Goal: Task Accomplishment & Management: Manage account settings

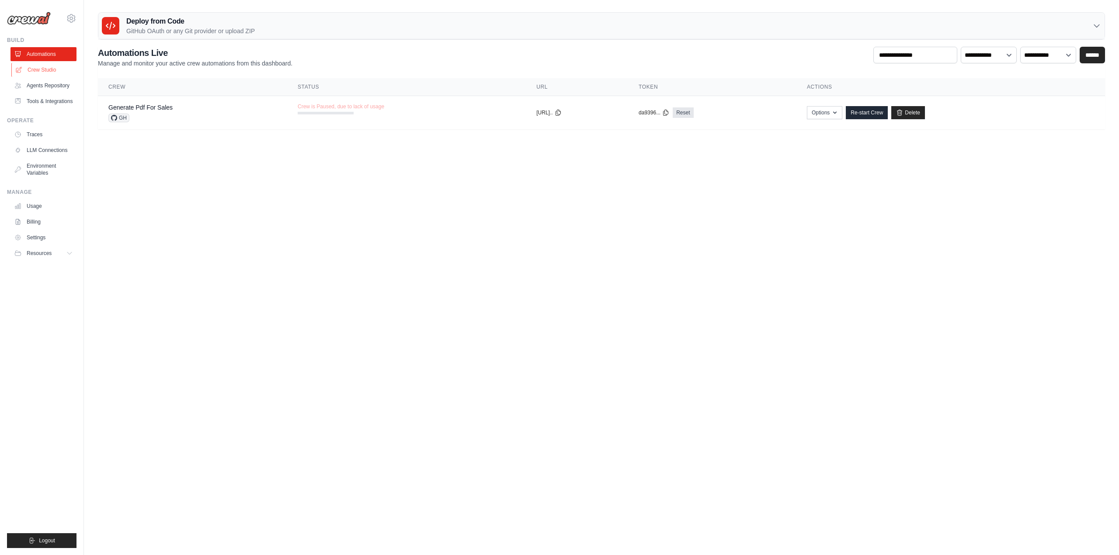
click at [47, 73] on link "Crew Studio" at bounding box center [44, 70] width 66 height 14
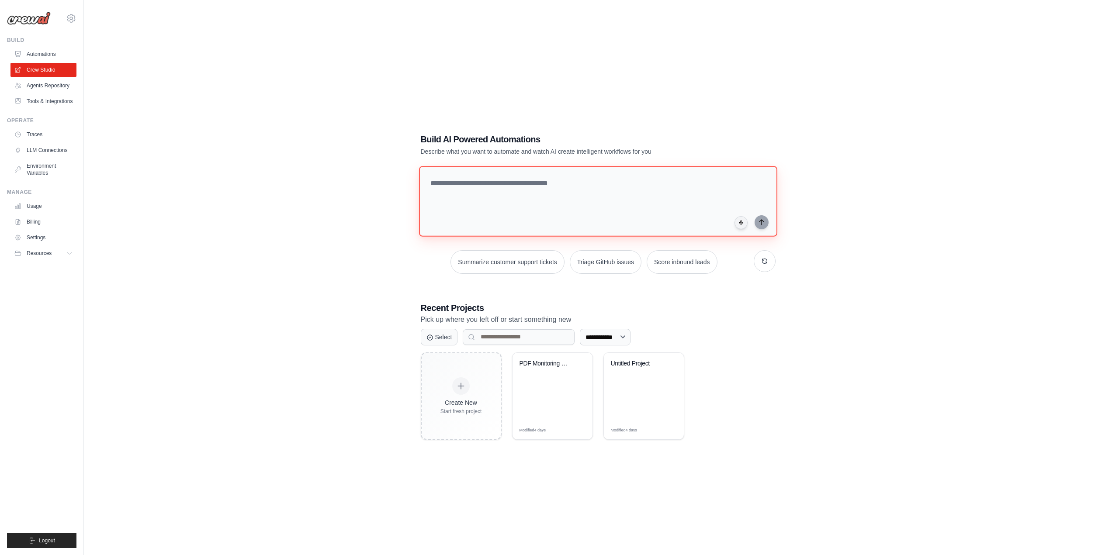
click at [555, 184] on textarea at bounding box center [598, 201] width 358 height 71
type textarea "*"
type textarea "**********"
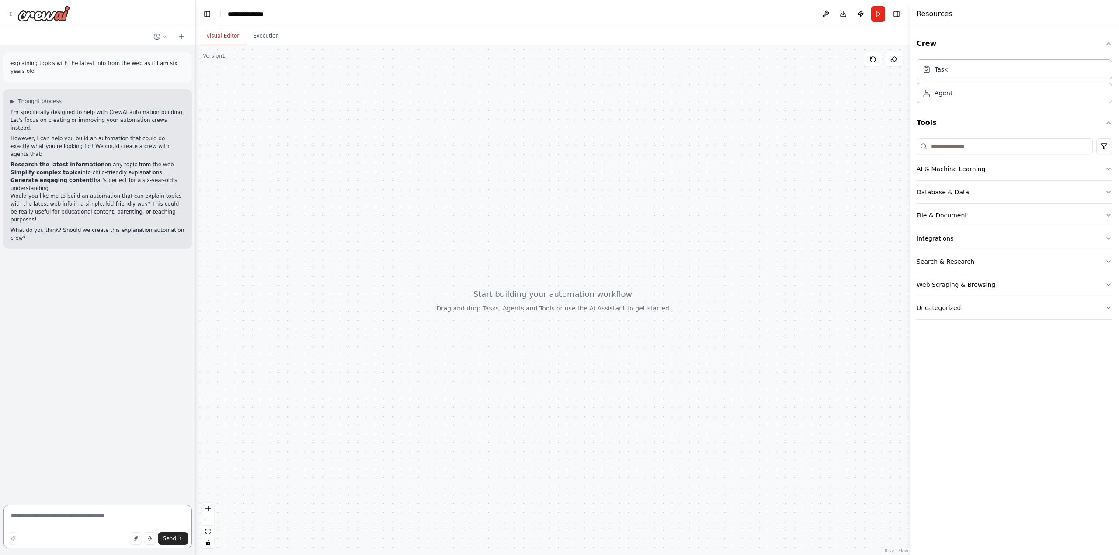
click at [70, 520] on textarea at bounding box center [97, 527] width 188 height 44
type textarea "***"
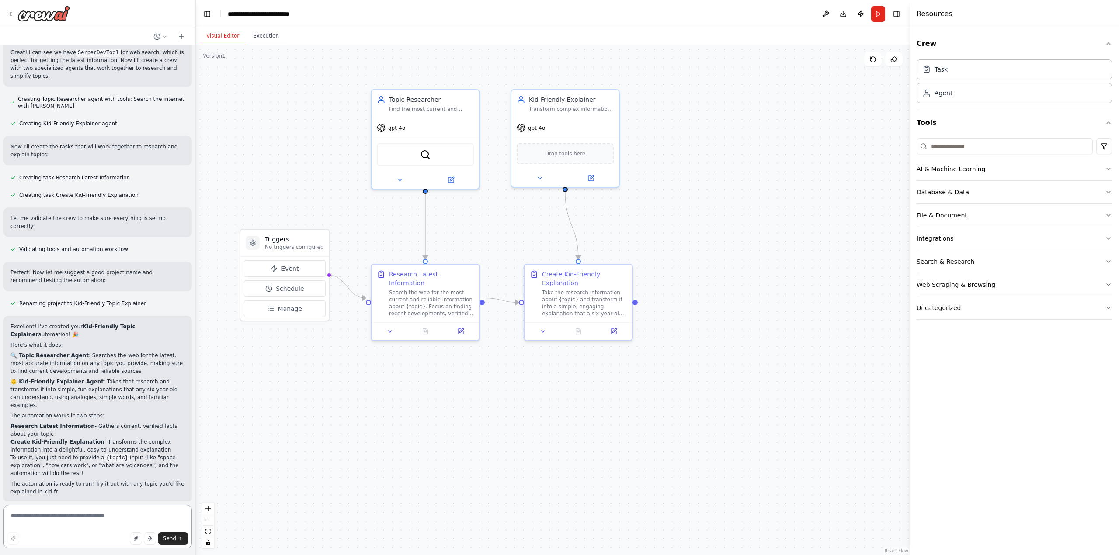
scroll to position [333, 0]
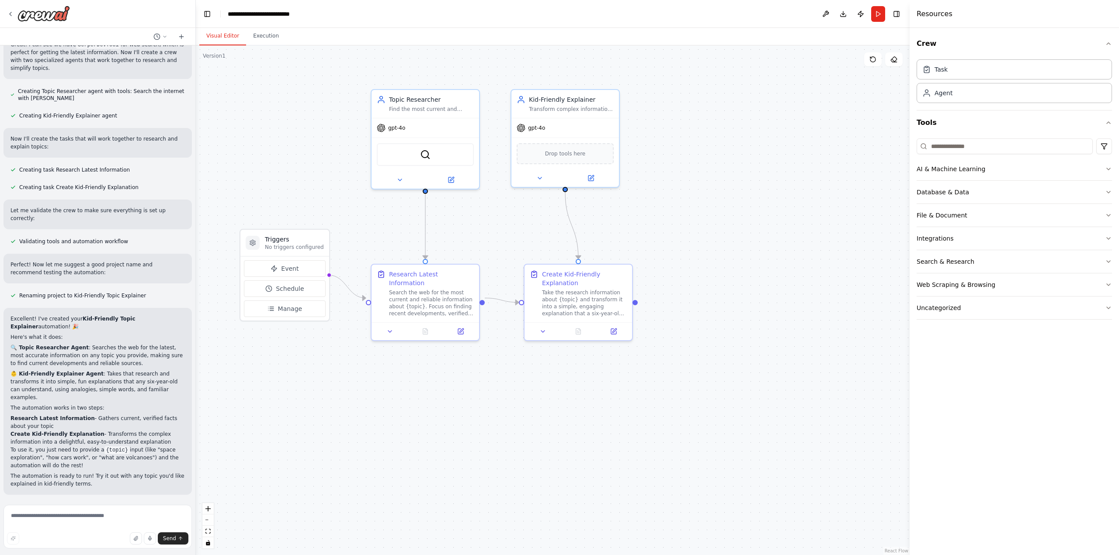
click at [69, 545] on button "Run Automation" at bounding box center [97, 552] width 174 height 14
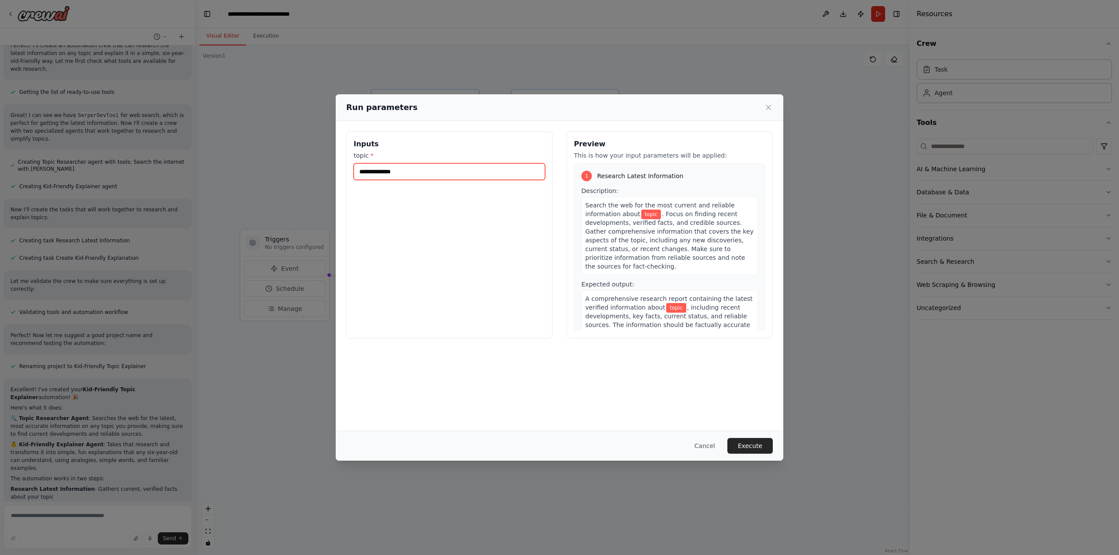
click at [409, 171] on input "topic *" at bounding box center [449, 171] width 191 height 17
type input "**********"
click at [755, 442] on button "Execute" at bounding box center [749, 446] width 45 height 16
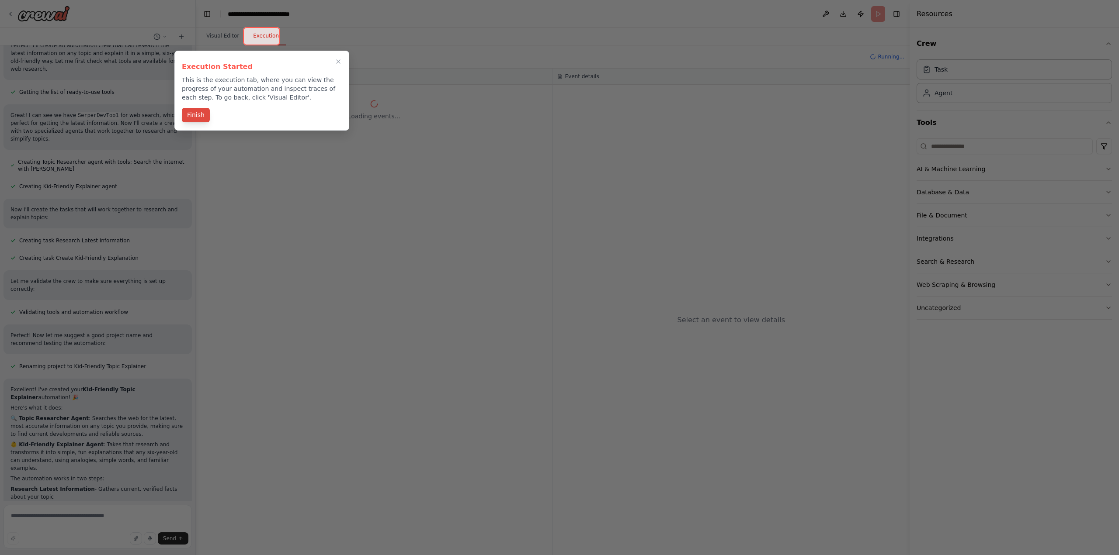
click at [198, 116] on button "Finish" at bounding box center [196, 115] width 28 height 14
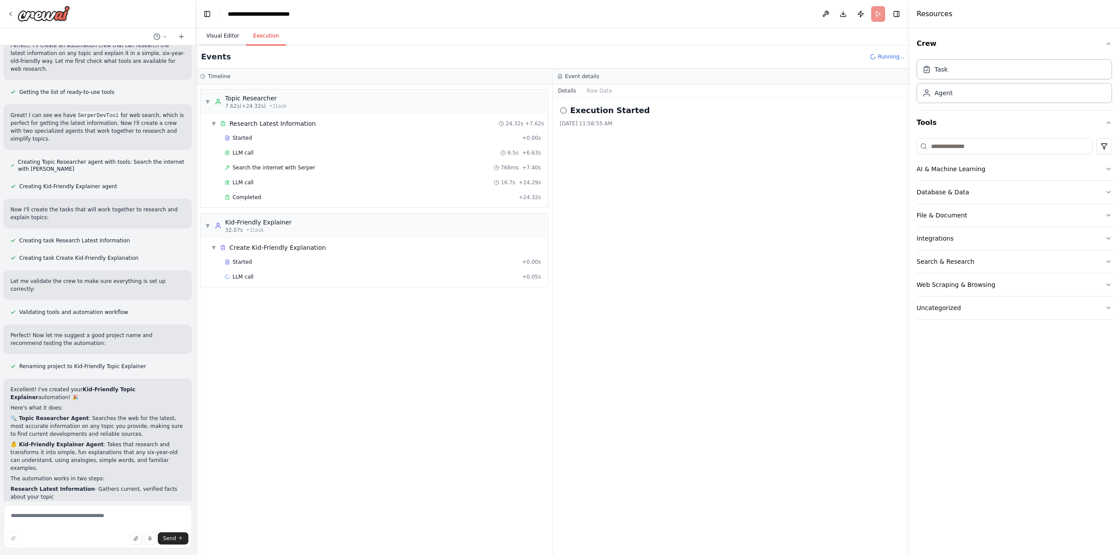
click at [217, 31] on button "Visual Editor" at bounding box center [222, 36] width 47 height 18
click at [266, 38] on button "Execution" at bounding box center [266, 36] width 40 height 18
click at [219, 35] on button "Visual Editor" at bounding box center [222, 36] width 47 height 18
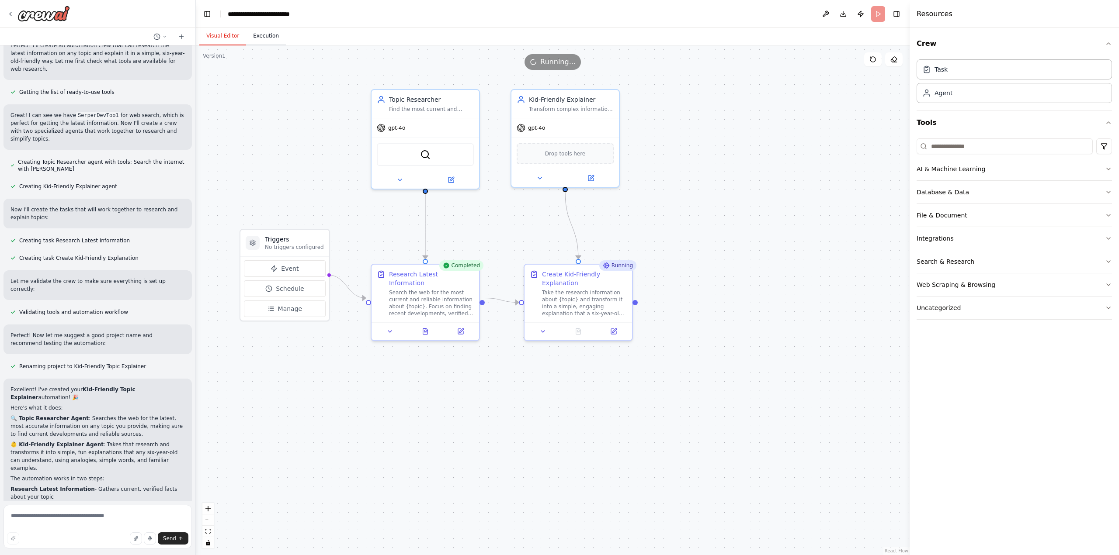
scroll to position [333, 0]
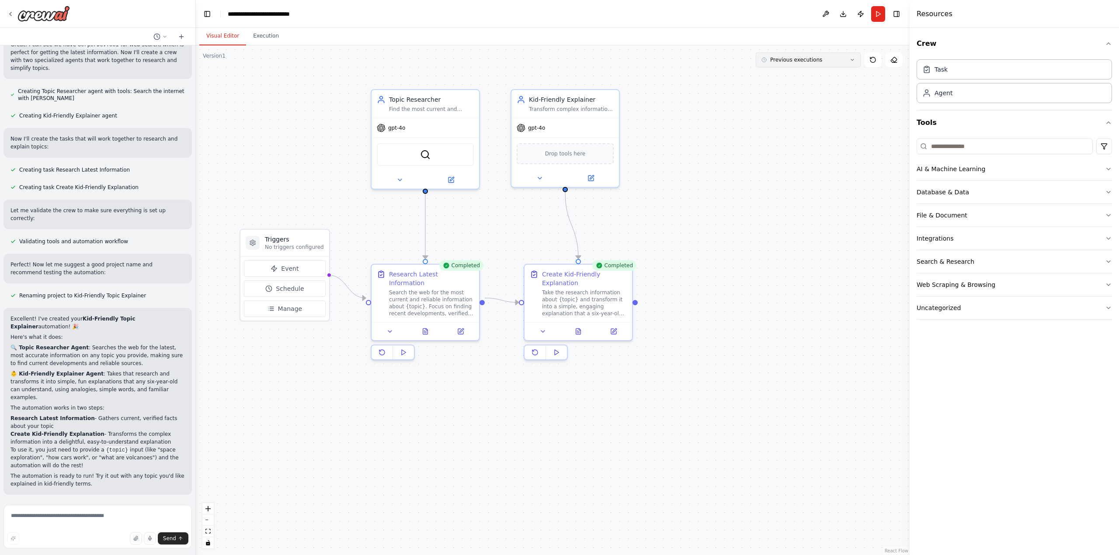
click at [832, 59] on button "Previous executions" at bounding box center [808, 59] width 105 height 15
click at [774, 110] on div ".deletable-edge-delete-btn { width: 20px; height: 20px; border: 0px solid #ffff…" at bounding box center [553, 300] width 714 height 510
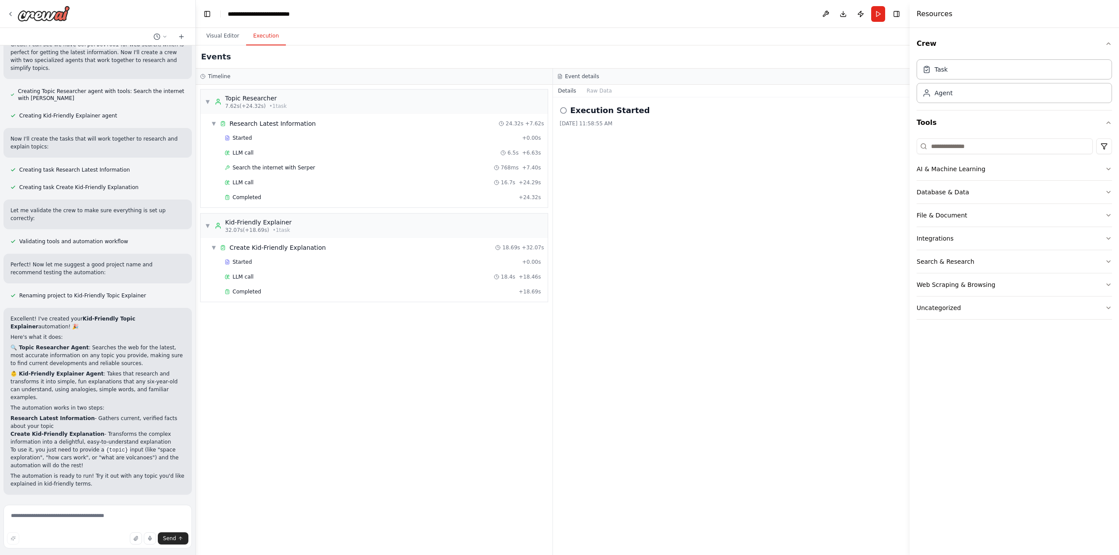
click at [258, 35] on button "Execution" at bounding box center [266, 36] width 40 height 18
click at [281, 292] on div "Completed" at bounding box center [370, 291] width 291 height 7
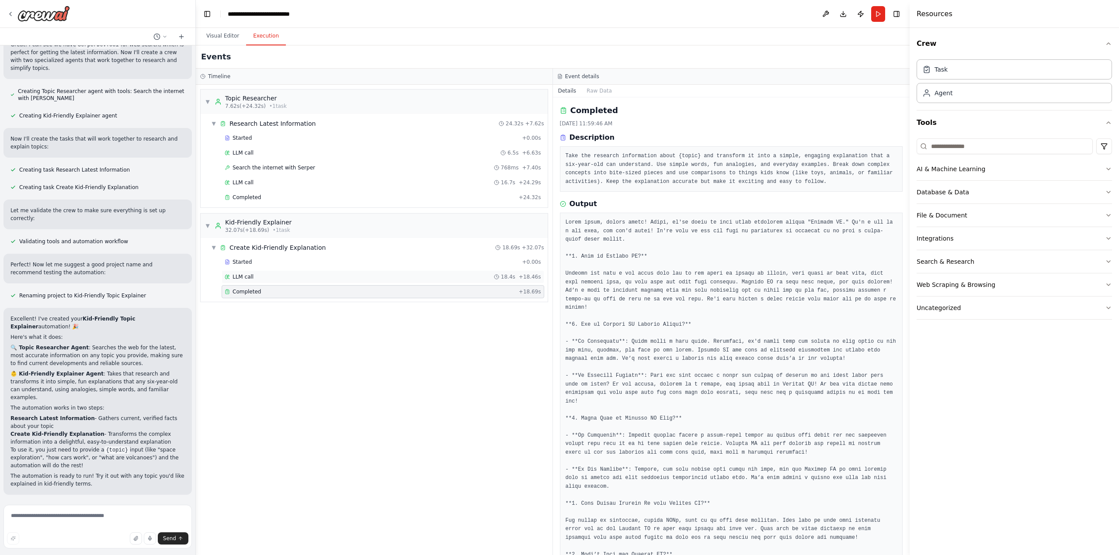
click at [252, 273] on div "LLM call 18.4s + 18.46s" at bounding box center [383, 277] width 323 height 13
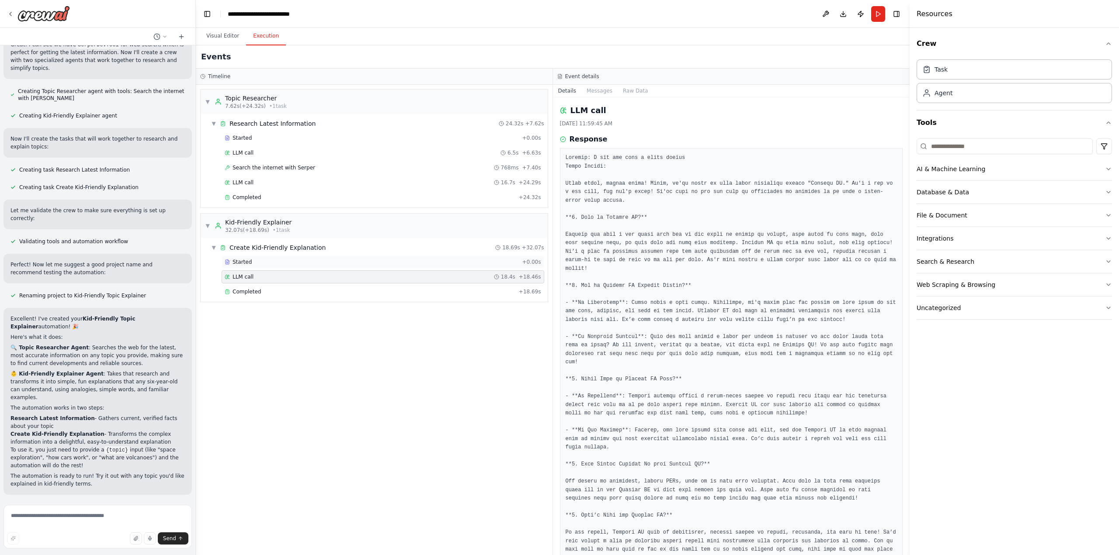
click at [253, 264] on div "Started" at bounding box center [372, 262] width 294 height 7
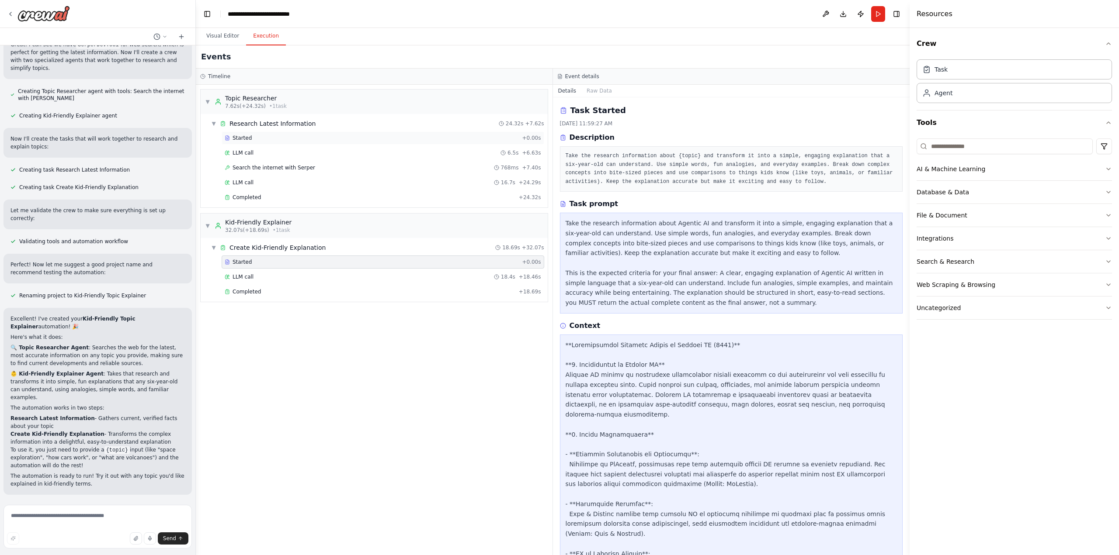
click at [261, 132] on div "Started + 0.00s" at bounding box center [383, 138] width 323 height 13
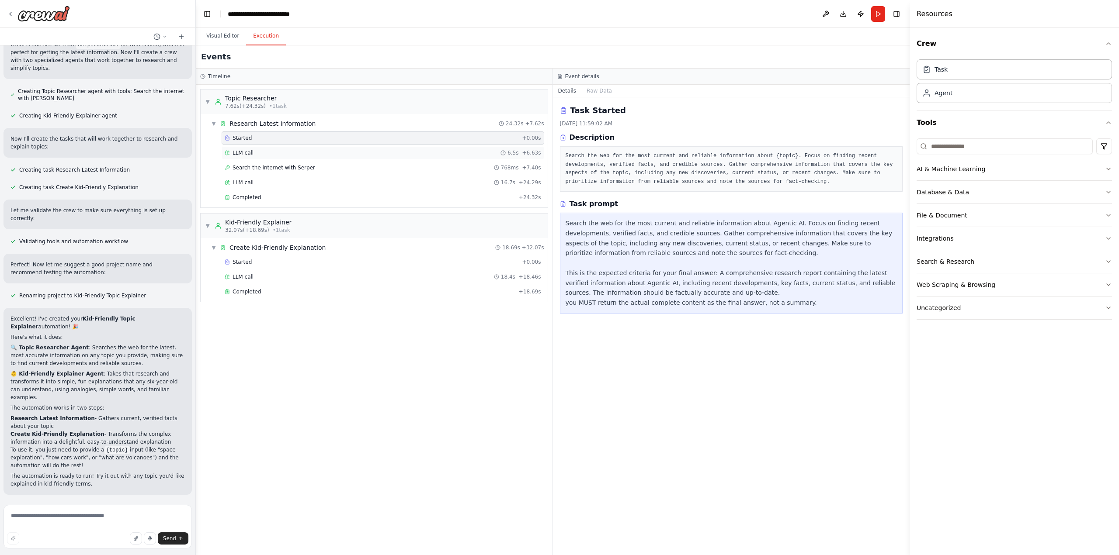
click at [262, 150] on div "LLM call 6.5s + 6.63s" at bounding box center [383, 152] width 316 height 7
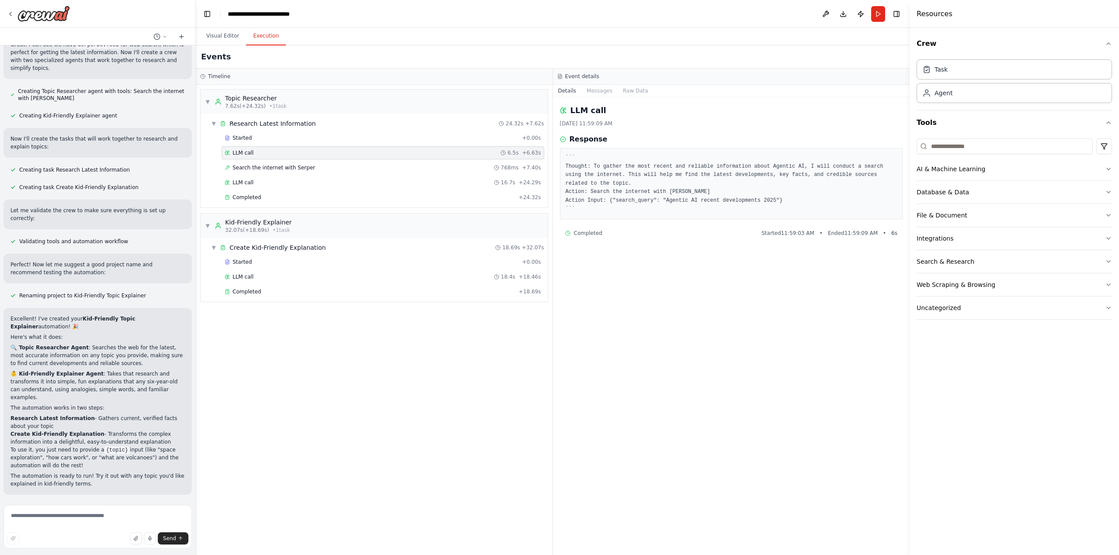
click at [262, 160] on div "Started + 0.00s LLM call 6.5s + 6.63s Search the internet with Serper 768ms + 7…" at bounding box center [378, 169] width 340 height 74
click at [262, 167] on span "Search the internet with Serper" at bounding box center [273, 167] width 83 height 7
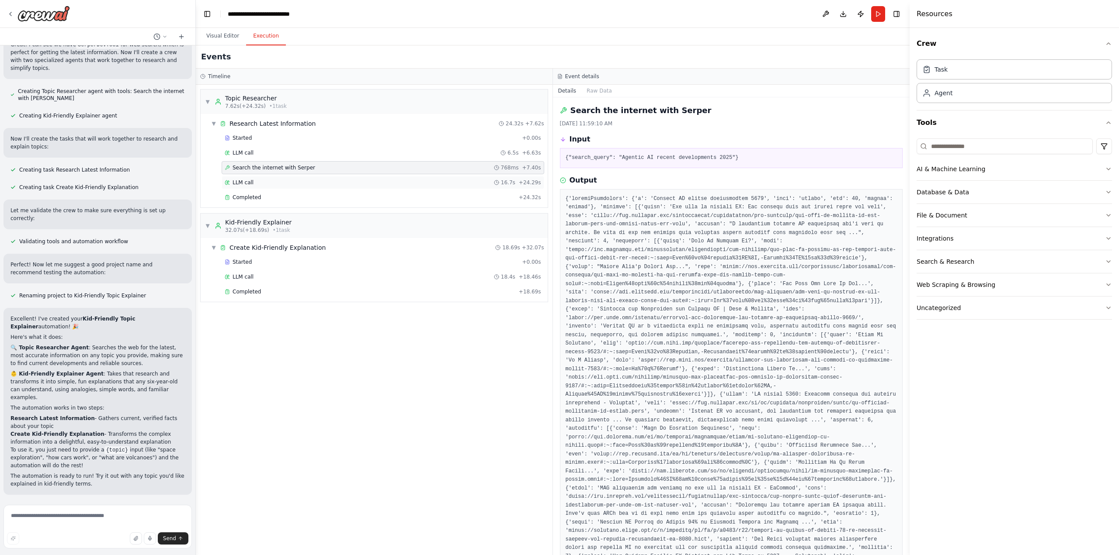
click at [256, 180] on div "LLM call 16.7s + 24.29s" at bounding box center [383, 182] width 316 height 7
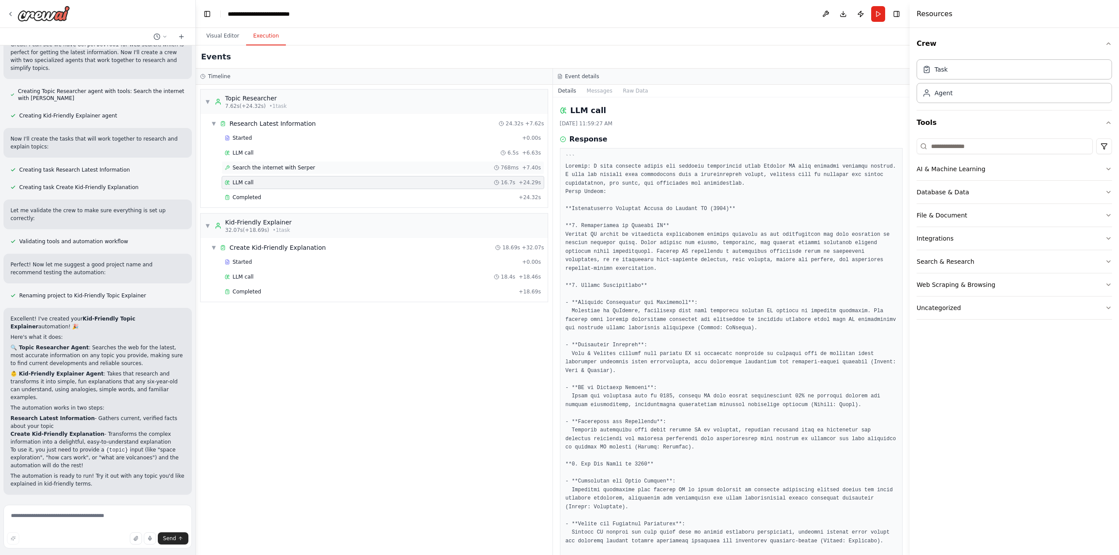
click at [260, 169] on span "Search the internet with Serper" at bounding box center [273, 167] width 83 height 7
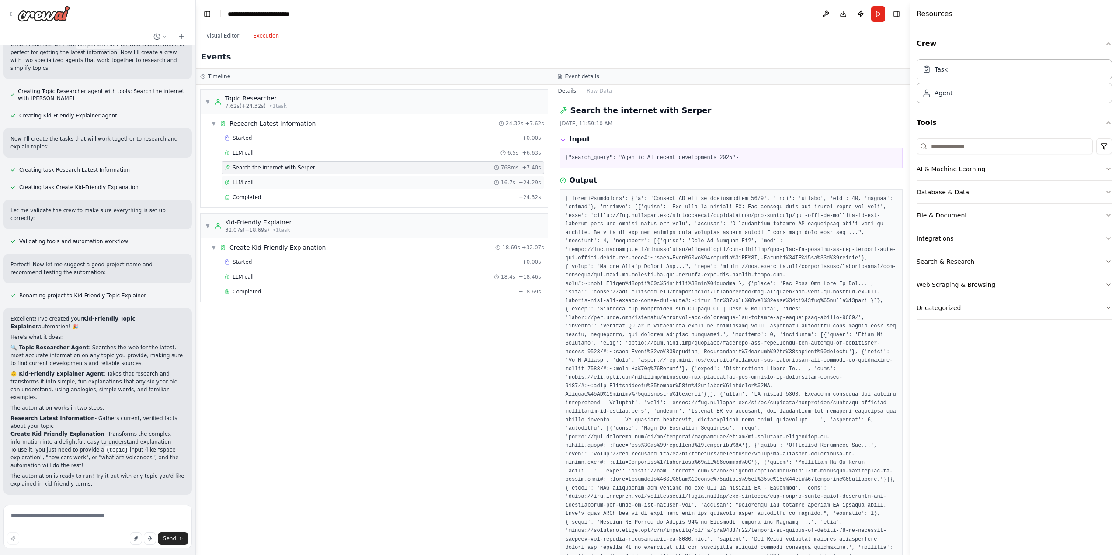
click at [255, 182] on div "LLM call 16.7s + 24.29s" at bounding box center [383, 182] width 316 height 7
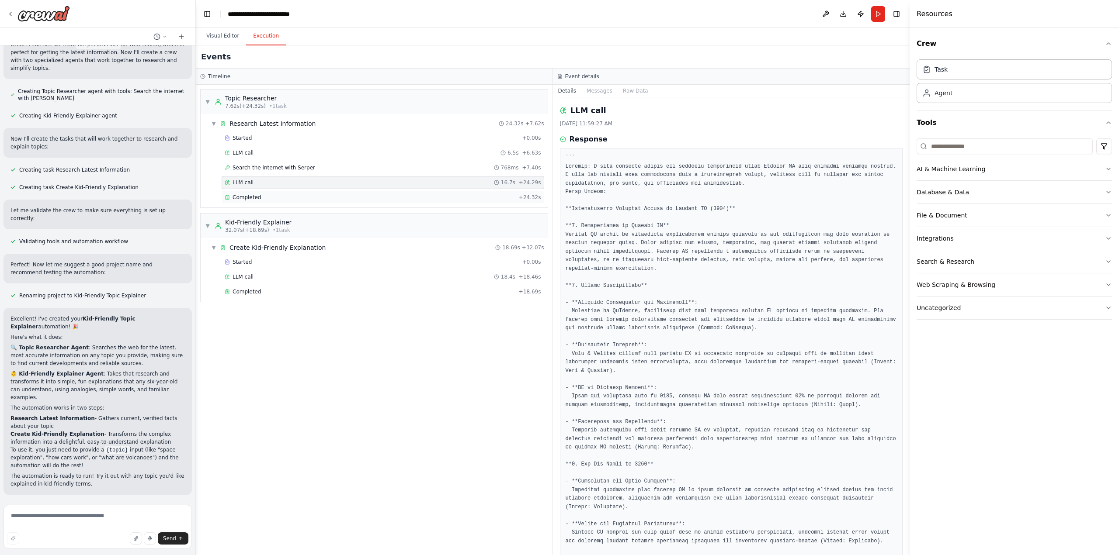
click at [253, 194] on span "Completed" at bounding box center [246, 197] width 28 height 7
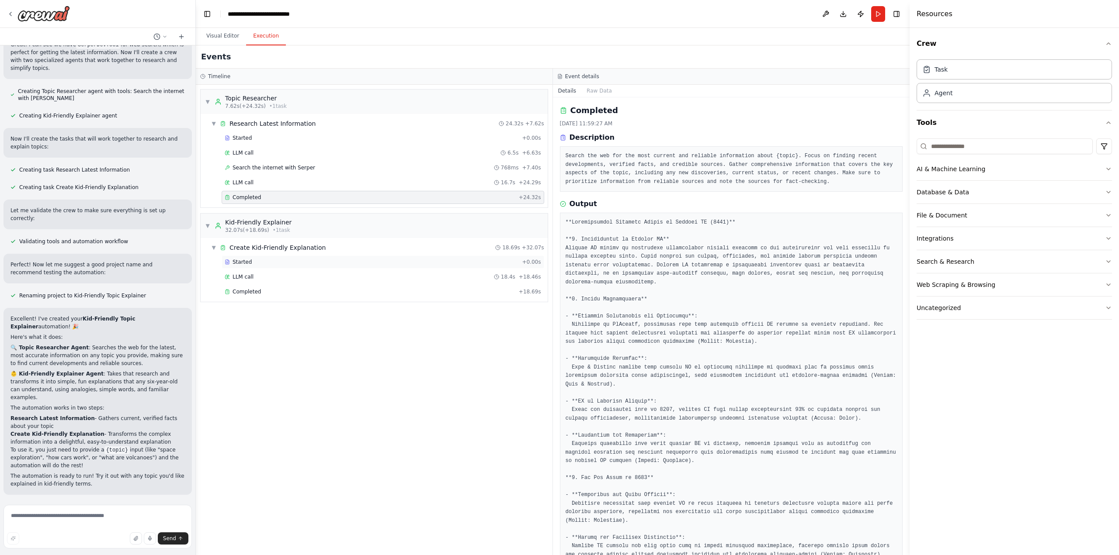
click at [260, 259] on div "Started" at bounding box center [372, 262] width 294 height 7
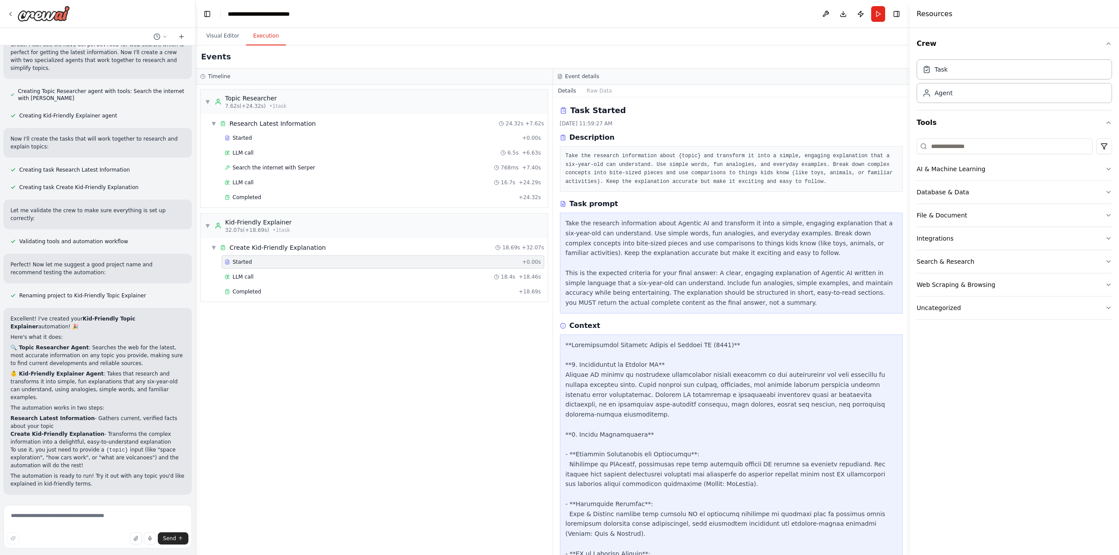
click at [254, 270] on div "Started + 0.00s LLM call 18.4s + 18.46s Completed + 18.69s" at bounding box center [378, 278] width 340 height 45
click at [253, 287] on div "Completed + 18.69s" at bounding box center [383, 291] width 323 height 13
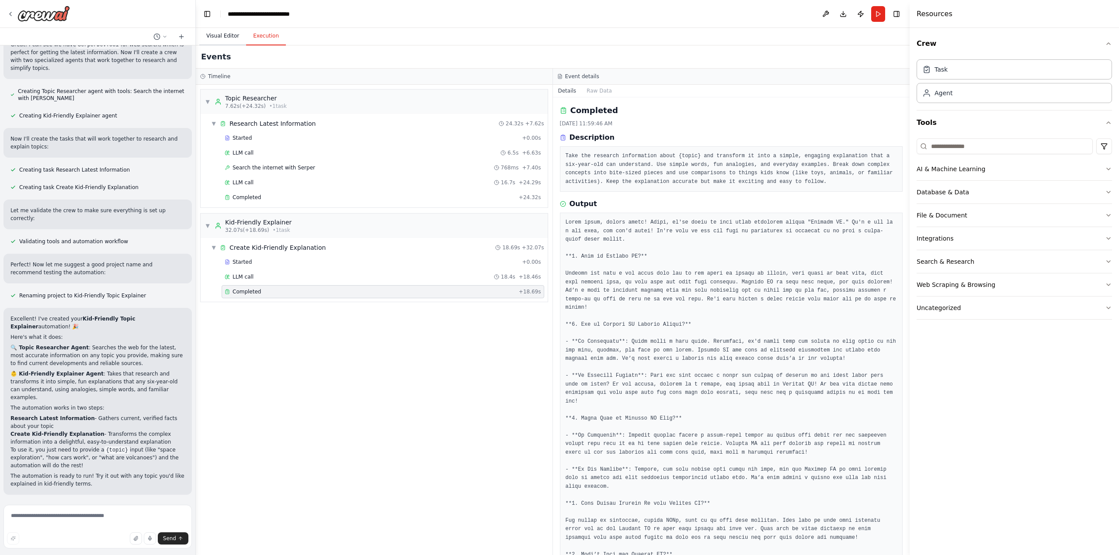
click at [232, 35] on button "Visual Editor" at bounding box center [222, 36] width 47 height 18
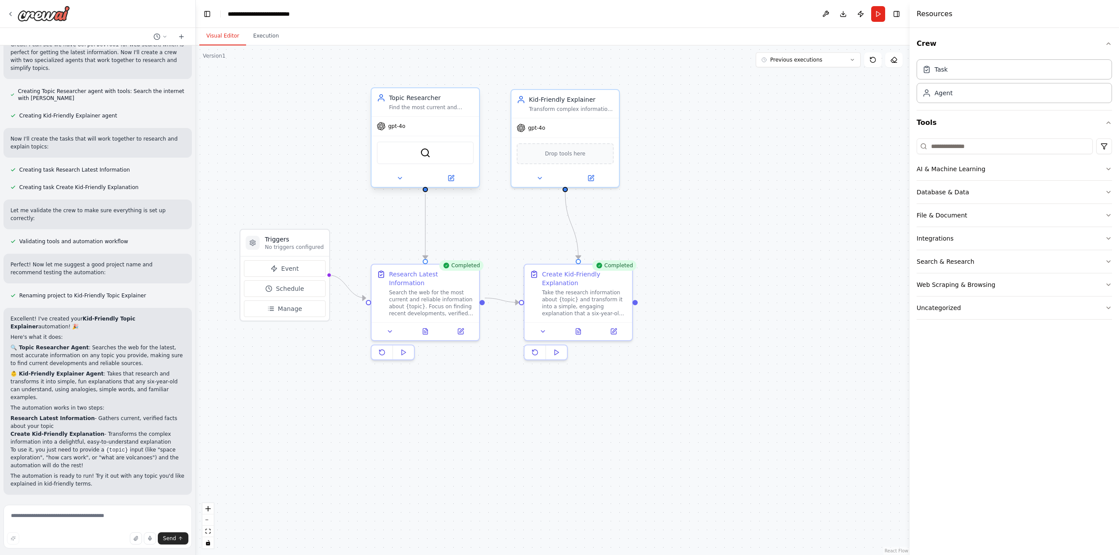
click at [437, 111] on div "Topic Researcher Find the most current and accurate information about {topic} f…" at bounding box center [425, 102] width 108 height 28
click at [430, 113] on div "Topic Researcher Find the most current and accurate information about {topic} f…" at bounding box center [425, 102] width 108 height 28
click at [397, 182] on button at bounding box center [399, 178] width 49 height 10
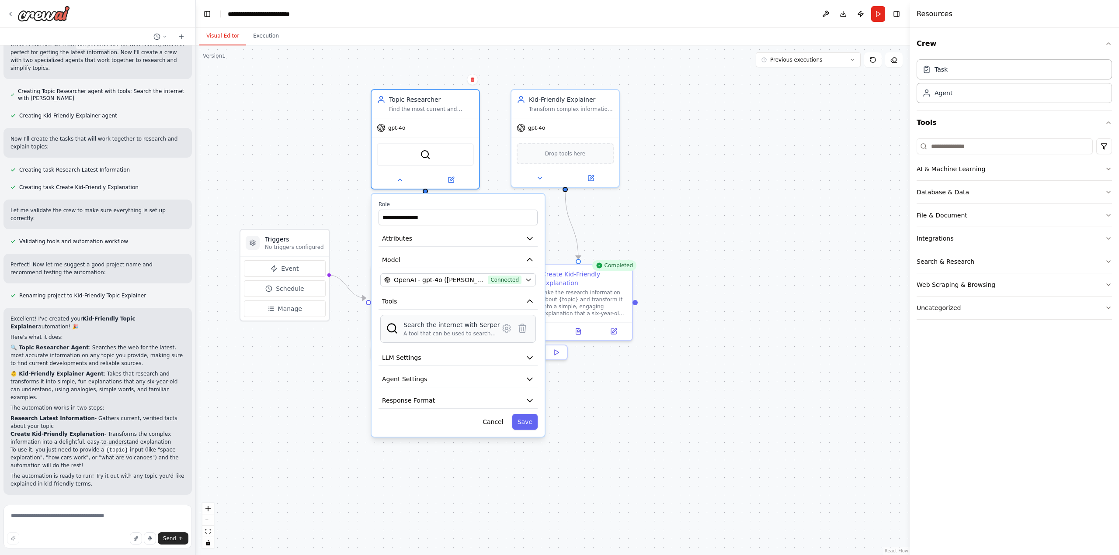
click at [474, 328] on div "Search the internet with Serper" at bounding box center [451, 325] width 96 height 9
click at [504, 329] on icon at bounding box center [506, 329] width 7 height 8
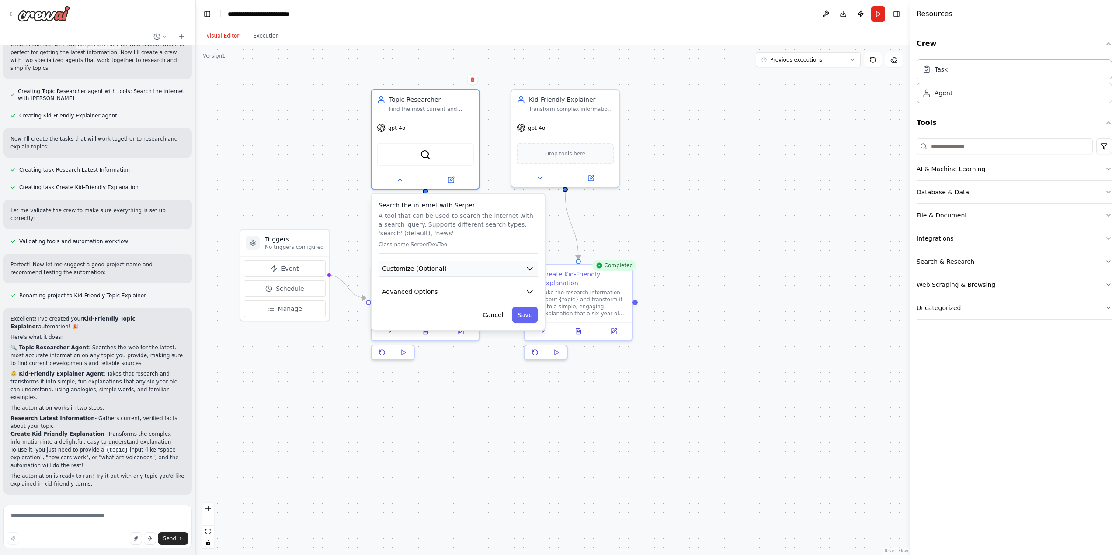
click at [518, 265] on button "Customize (Optional)" at bounding box center [457, 269] width 159 height 16
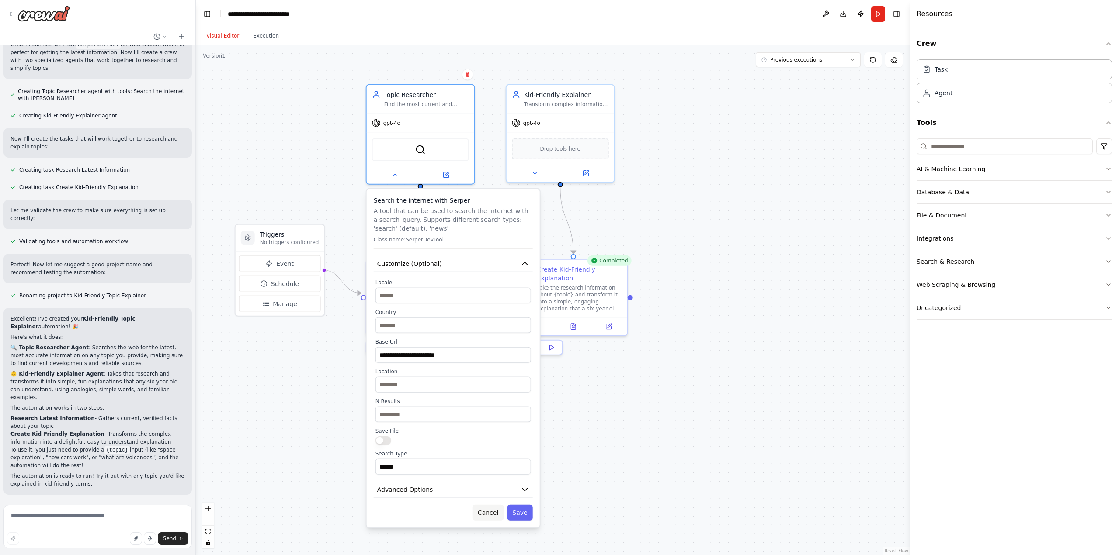
click at [492, 517] on button "Cancel" at bounding box center [487, 513] width 31 height 16
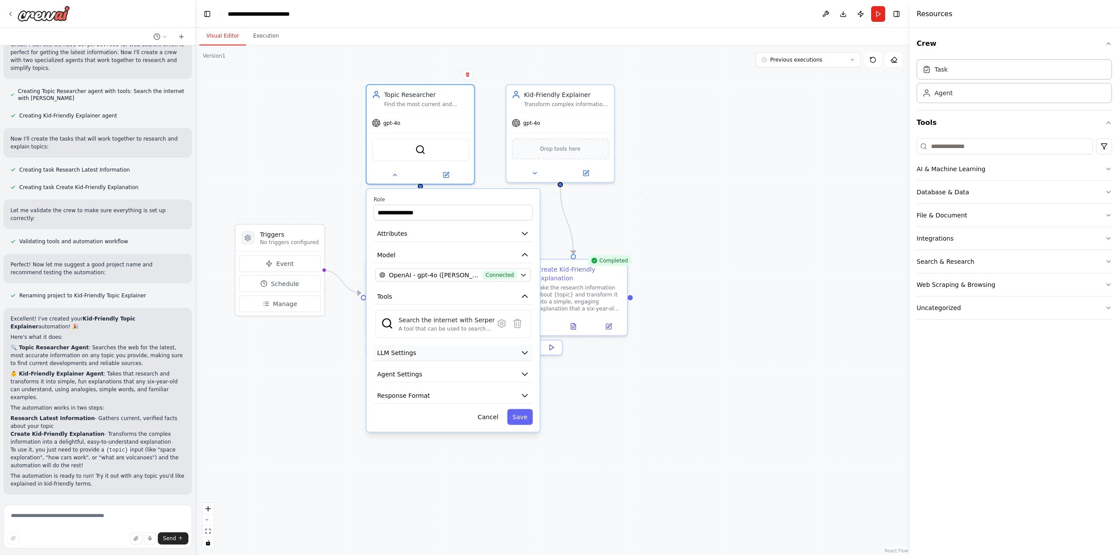
click at [521, 351] on icon "button" at bounding box center [524, 353] width 9 height 9
click at [531, 438] on button "Agent Settings" at bounding box center [453, 435] width 159 height 16
click at [528, 438] on icon "button" at bounding box center [524, 435] width 9 height 9
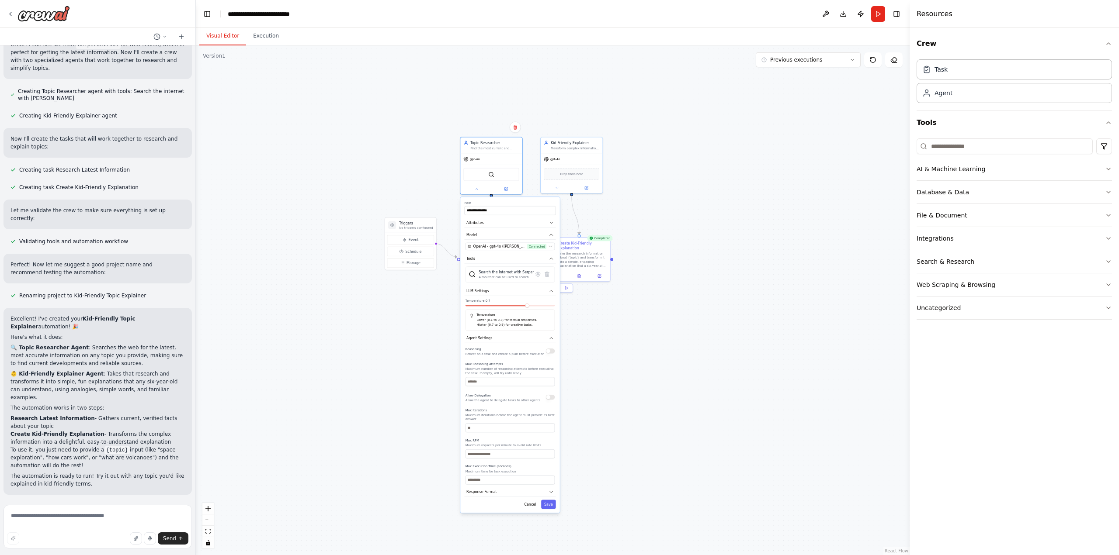
drag, startPoint x: 610, startPoint y: 447, endPoint x: 617, endPoint y: 299, distance: 148.3
click at [617, 299] on div ".deletable-edge-delete-btn { width: 20px; height: 20px; border: 0px solid #ffff…" at bounding box center [553, 300] width 714 height 510
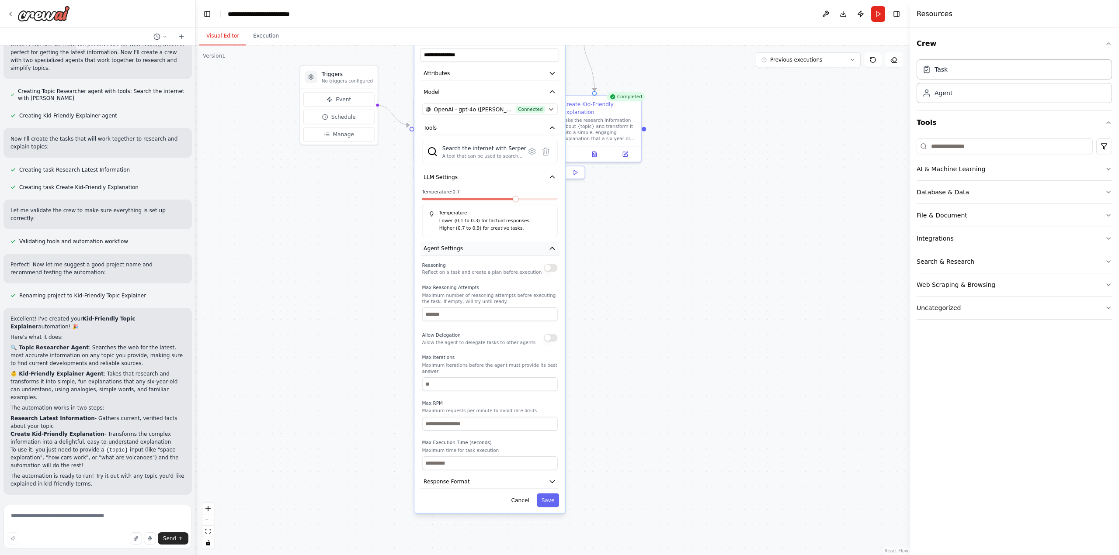
click at [551, 250] on icon "button" at bounding box center [551, 248] width 7 height 7
click at [551, 265] on icon "button" at bounding box center [551, 267] width 7 height 7
click at [551, 263] on button "Response Format" at bounding box center [489, 267] width 139 height 14
click at [600, 246] on div ".deletable-edge-delete-btn { width: 20px; height: 20px; border: 0px solid #ffff…" at bounding box center [553, 300] width 714 height 510
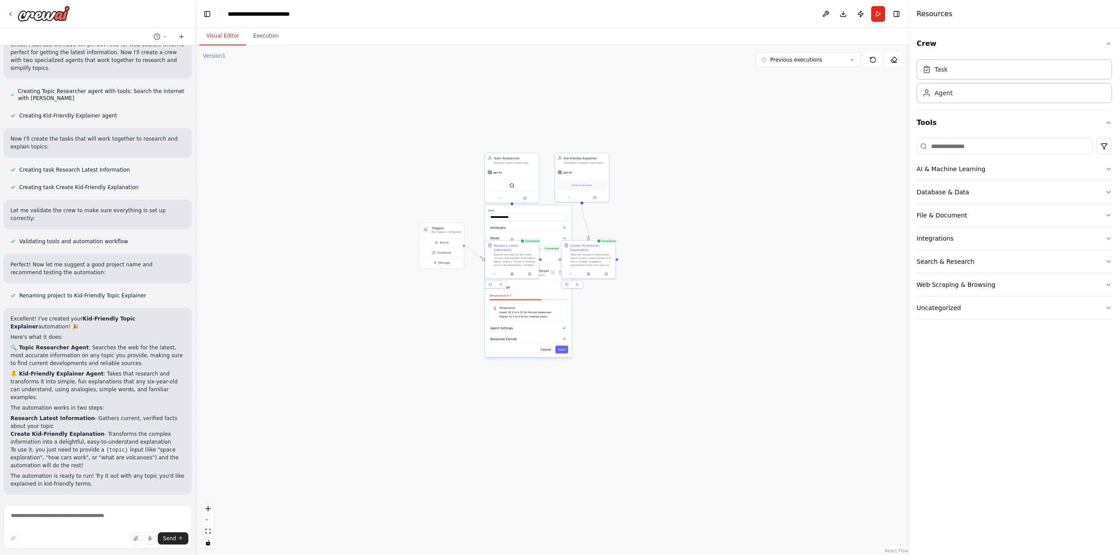
drag, startPoint x: 654, startPoint y: 68, endPoint x: 641, endPoint y: 221, distance: 153.5
click at [641, 221] on div ".deletable-edge-delete-btn { width: 20px; height: 20px; border: 0px solid #ffff…" at bounding box center [553, 300] width 714 height 510
click at [500, 201] on div at bounding box center [512, 198] width 54 height 9
click at [498, 198] on icon at bounding box center [498, 197] width 3 height 3
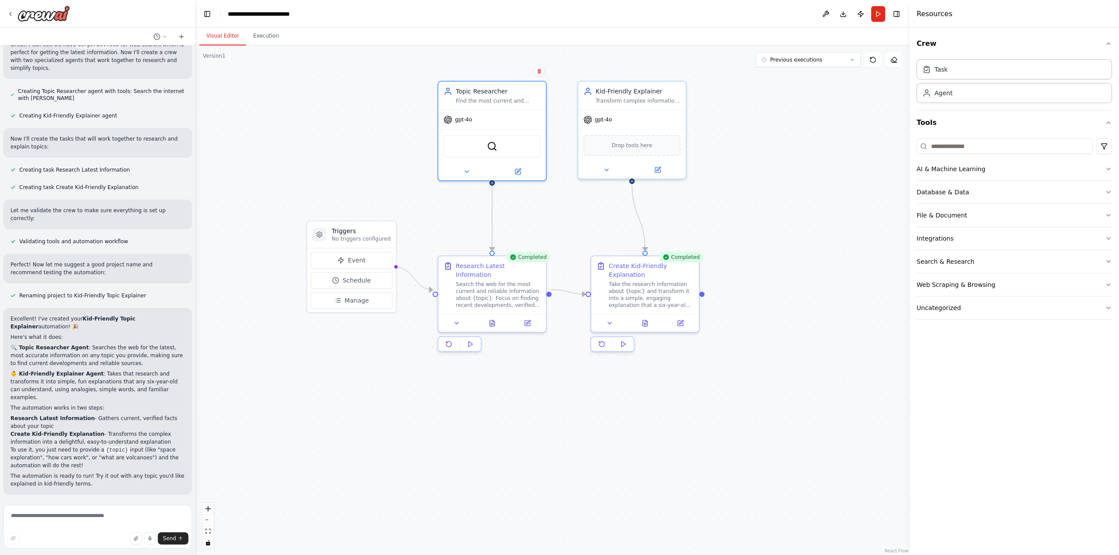
drag, startPoint x: 269, startPoint y: 165, endPoint x: 405, endPoint y: 163, distance: 135.9
click at [397, 163] on div ".deletable-edge-delete-btn { width: 20px; height: 20px; border: 0px solid #ffff…" at bounding box center [553, 300] width 714 height 510
click at [1109, 169] on icon "button" at bounding box center [1108, 169] width 7 height 7
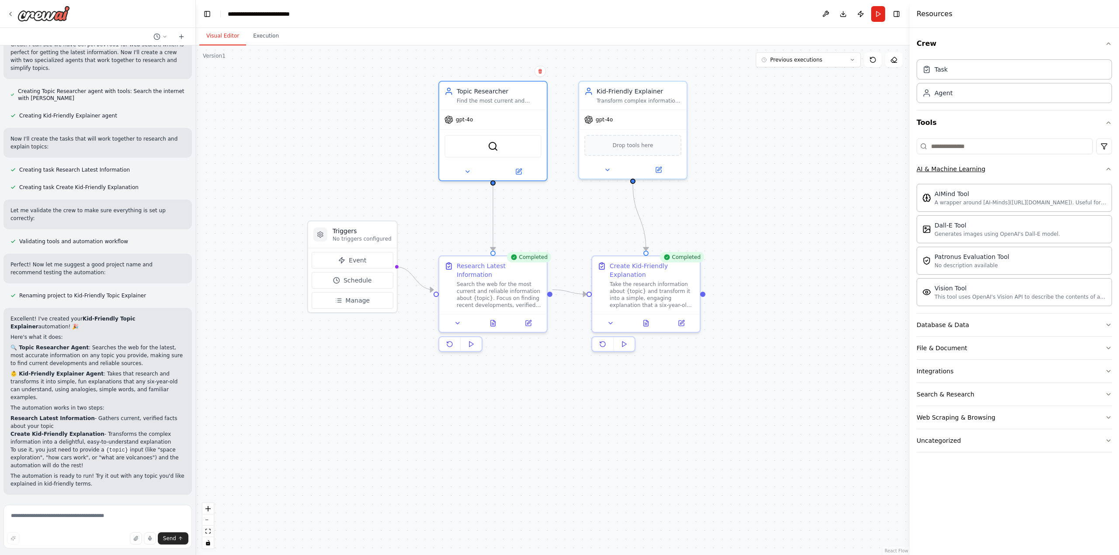
click at [1107, 167] on icon "button" at bounding box center [1108, 169] width 7 height 7
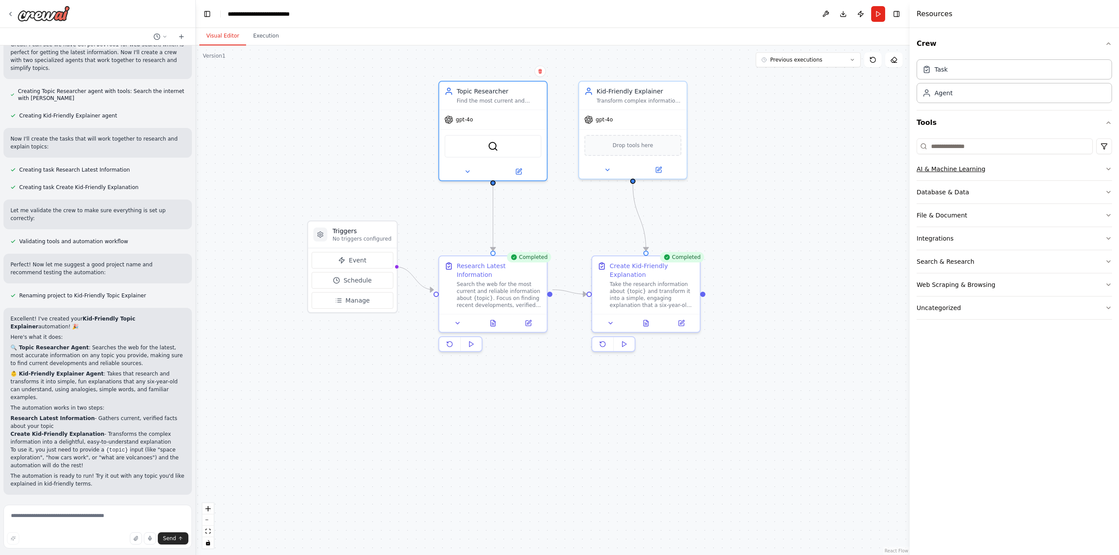
click at [1108, 166] on icon "button" at bounding box center [1108, 169] width 7 height 7
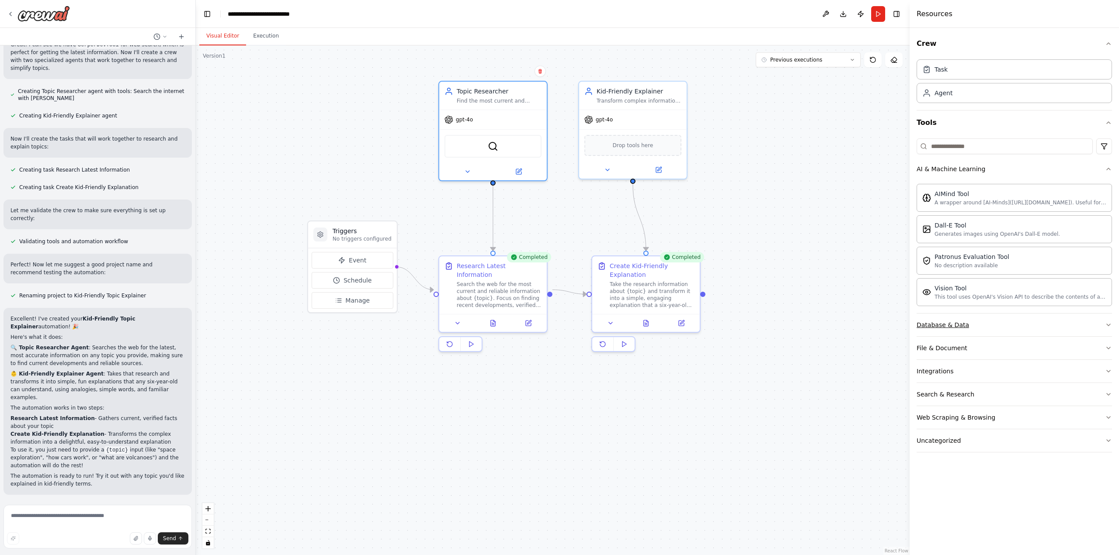
click at [1102, 320] on button "Database & Data" at bounding box center [1013, 325] width 195 height 23
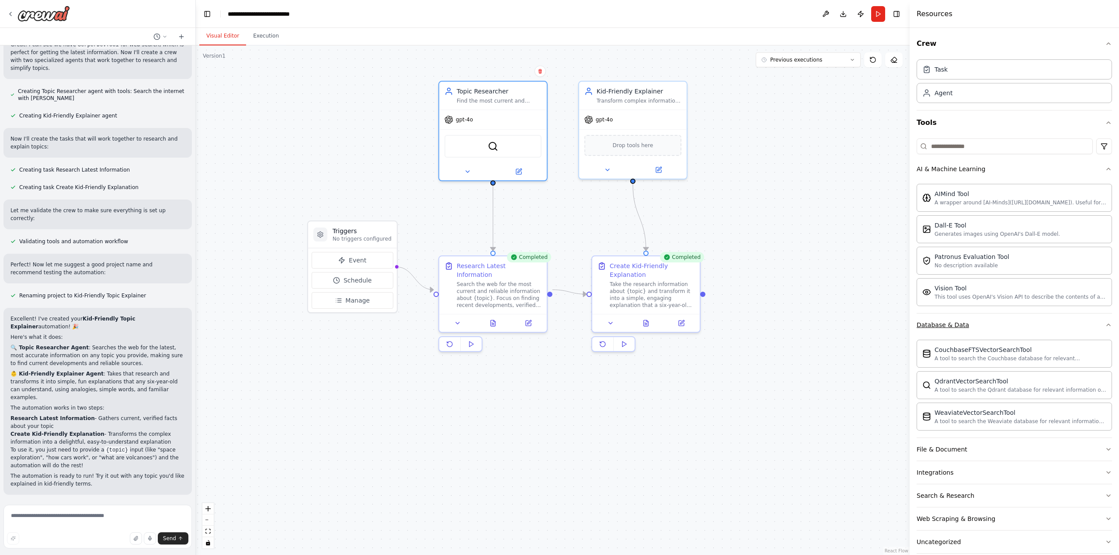
click at [1105, 323] on icon "button" at bounding box center [1108, 325] width 7 height 7
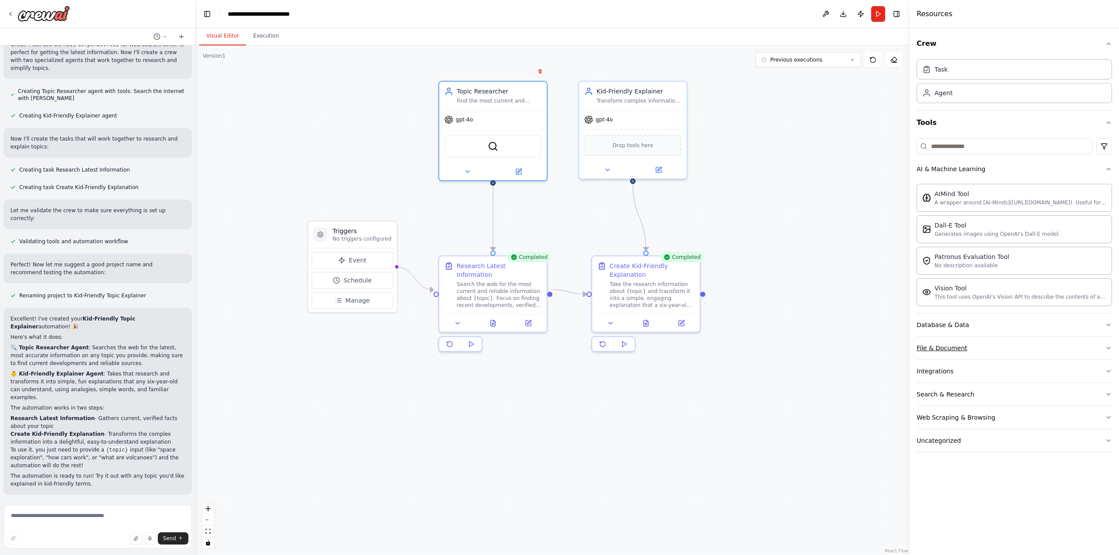
click at [1103, 343] on button "File & Document" at bounding box center [1013, 348] width 195 height 23
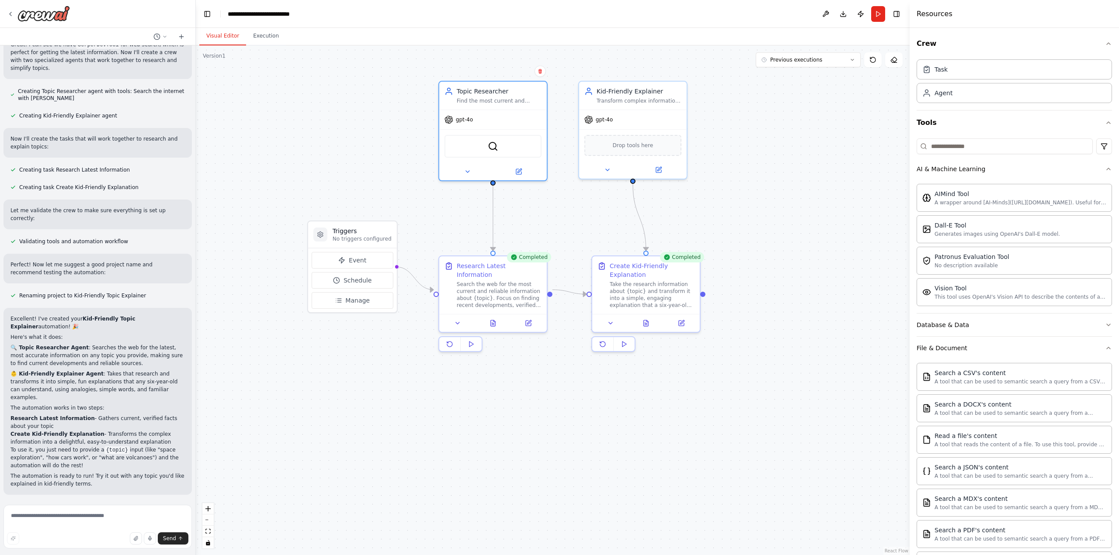
click at [1106, 345] on div "Crew Task Agent Tools AI & Machine Learning AIMind Tool A wrapper around [AI-Mi…" at bounding box center [1013, 291] width 209 height 527
click at [1105, 347] on icon "button" at bounding box center [1108, 348] width 7 height 7
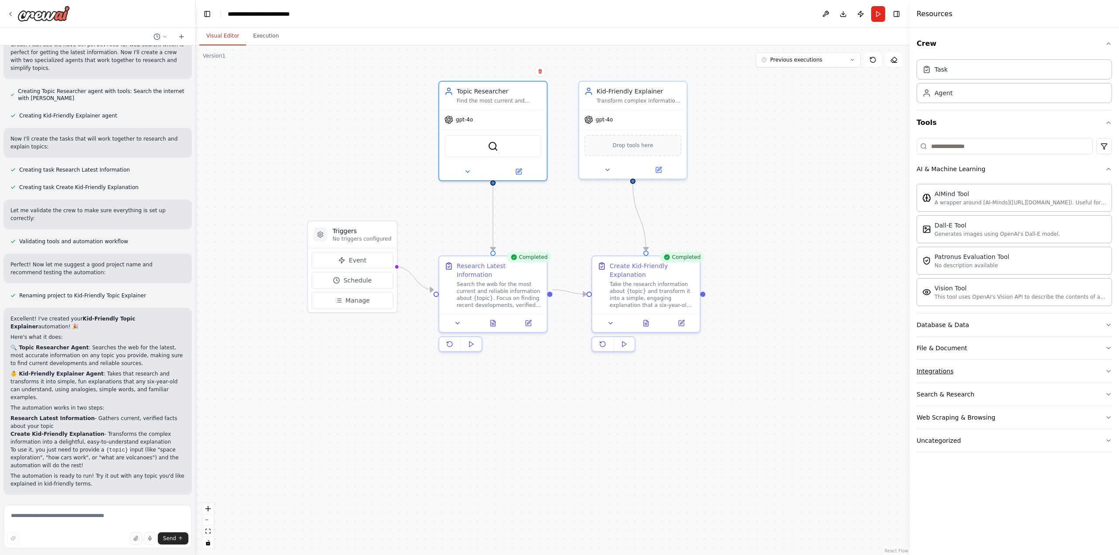
click at [1109, 374] on icon "button" at bounding box center [1108, 371] width 7 height 7
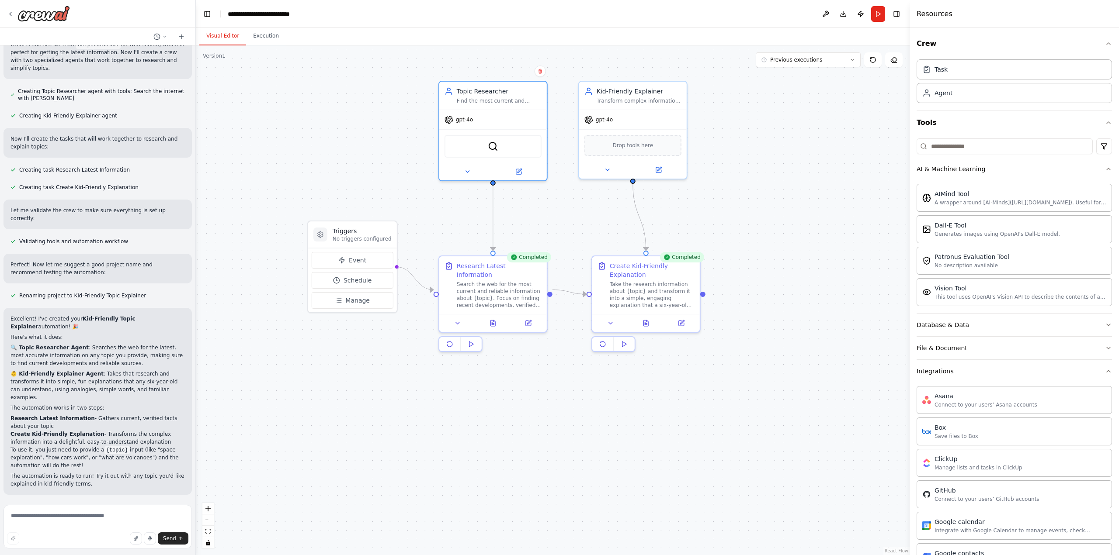
click at [1105, 372] on icon "button" at bounding box center [1108, 371] width 7 height 7
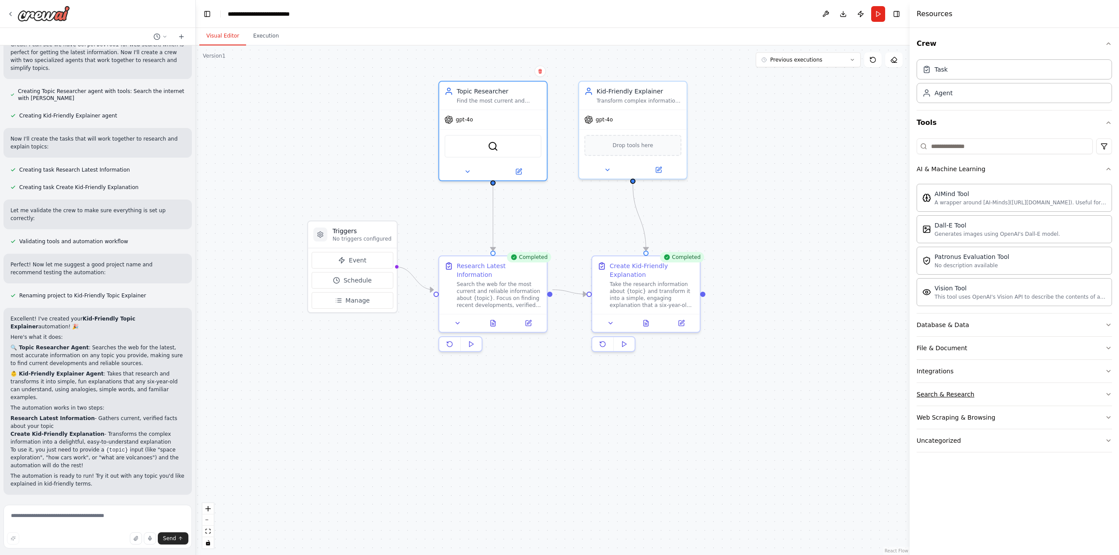
click at [1110, 394] on icon "button" at bounding box center [1108, 395] width 3 height 2
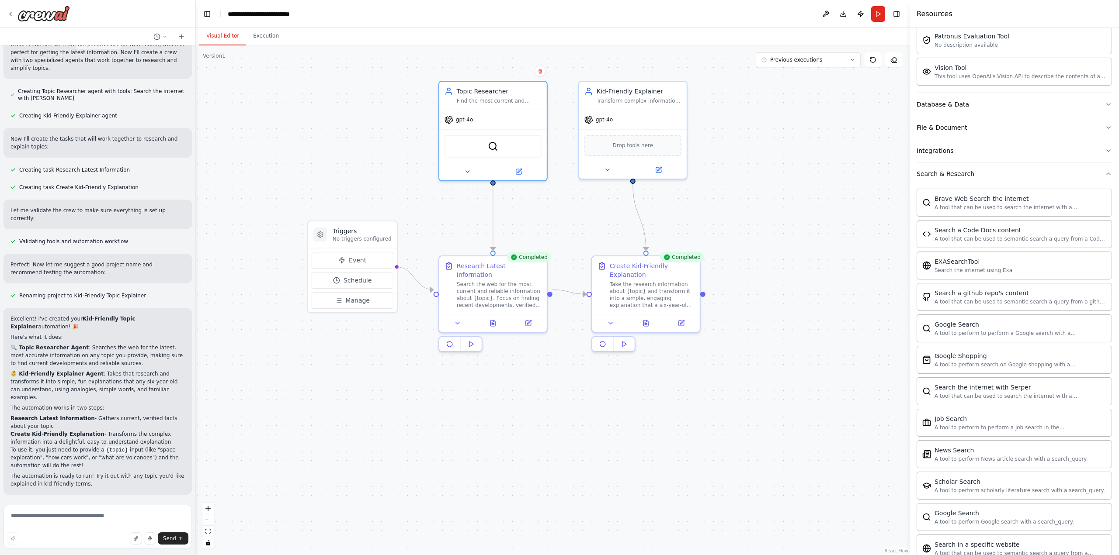
scroll to position [219, 0]
click at [337, 135] on div ".deletable-edge-delete-btn { width: 20px; height: 20px; border: 0px solid #ffff…" at bounding box center [553, 300] width 714 height 510
click at [882, 14] on button "Run" at bounding box center [878, 14] width 14 height 16
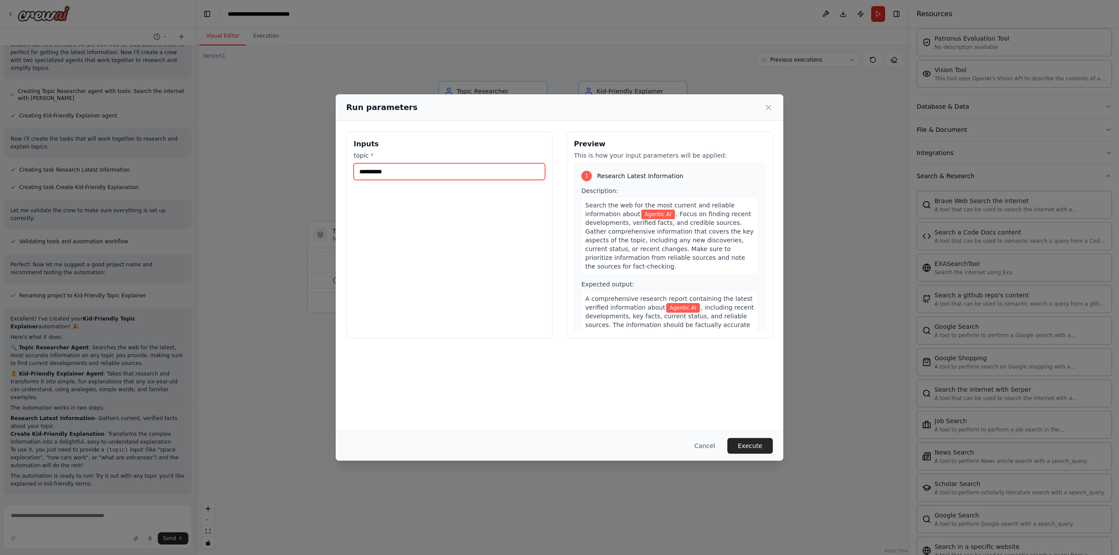
click at [398, 172] on input "**********" at bounding box center [449, 171] width 191 height 17
click at [769, 108] on icon at bounding box center [768, 107] width 9 height 9
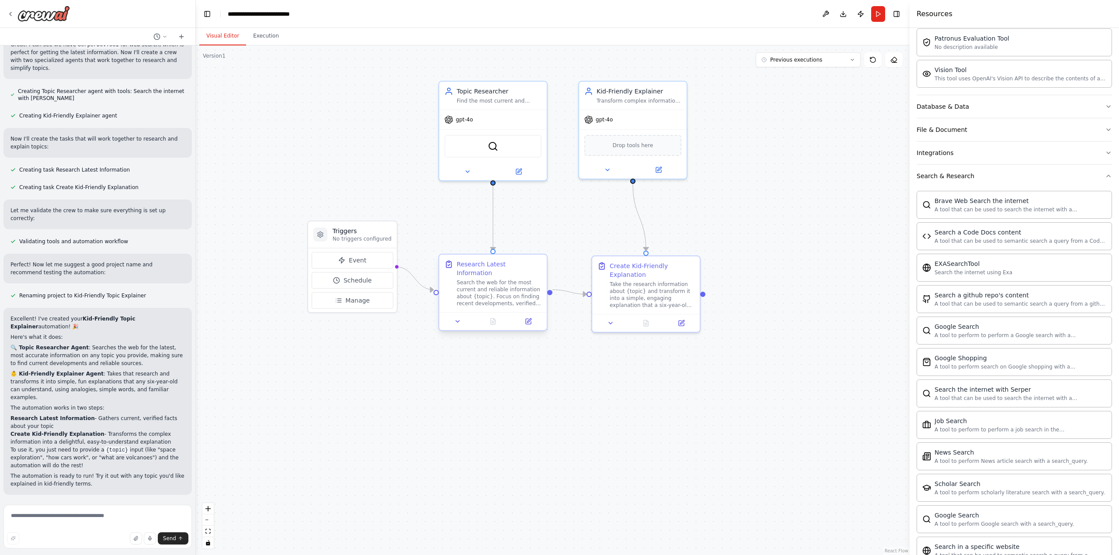
click at [509, 281] on div "Search the web for the most current and reliable information about {topic}. Foc…" at bounding box center [499, 293] width 85 height 28
click at [505, 282] on div "Search the web for the most current and reliable information about {topic}. Foc…" at bounding box center [499, 293] width 85 height 28
click at [459, 318] on icon at bounding box center [457, 321] width 7 height 7
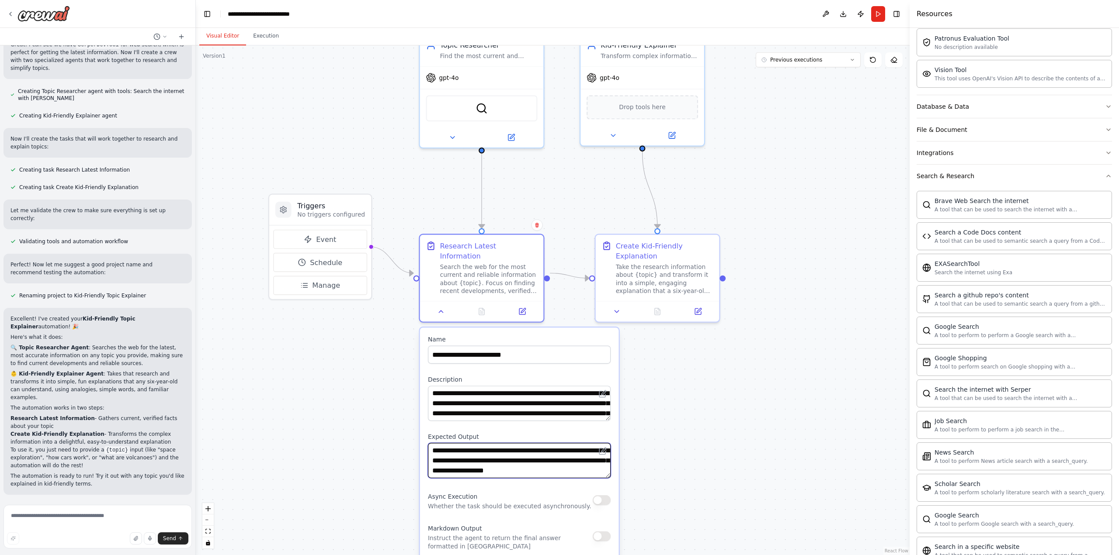
scroll to position [17, 0]
click at [608, 445] on button at bounding box center [603, 451] width 12 height 12
click at [601, 449] on icon at bounding box center [602, 452] width 6 height 6
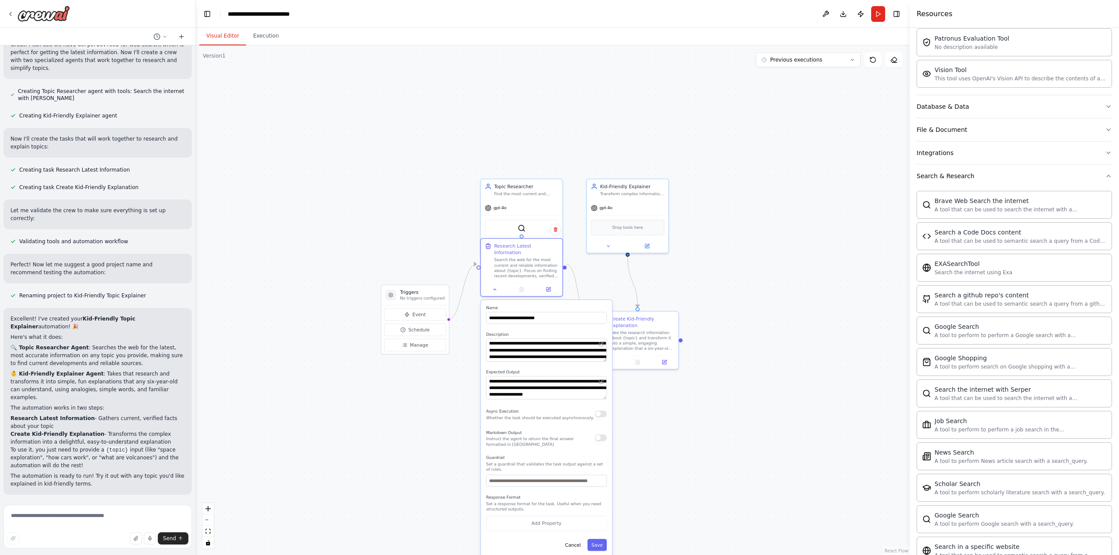
drag, startPoint x: 572, startPoint y: 479, endPoint x: 575, endPoint y: 400, distance: 78.3
click at [575, 408] on div "Async Execution Whether the task should be executed asynchronously." at bounding box center [540, 414] width 108 height 13
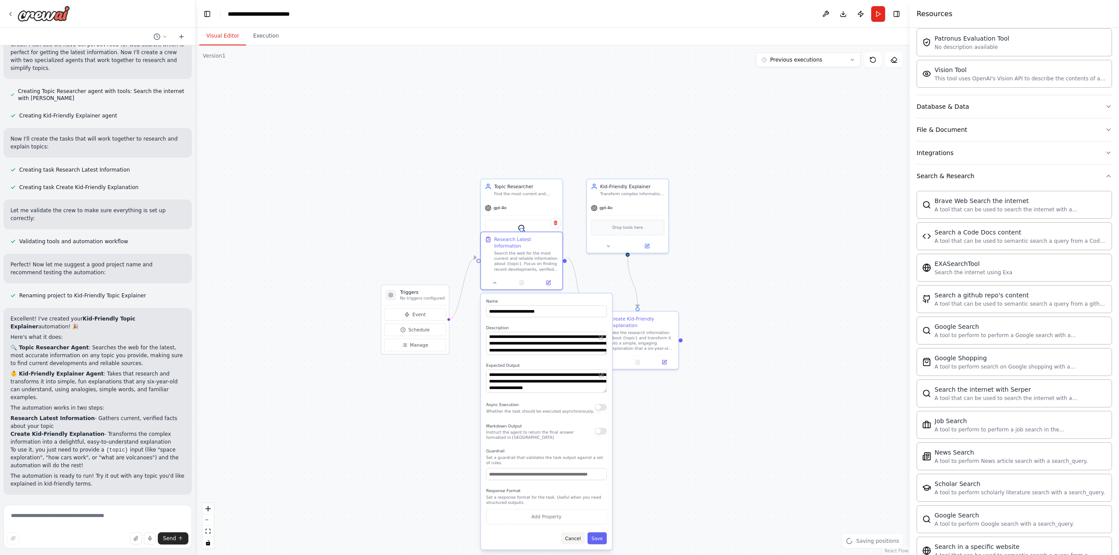
click at [580, 533] on button "Cancel" at bounding box center [573, 539] width 24 height 12
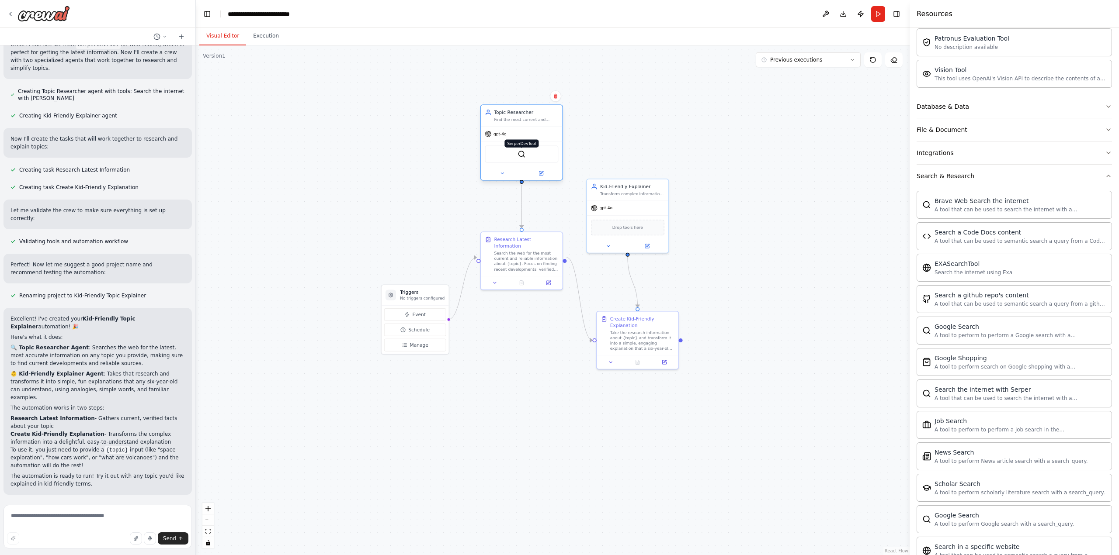
drag, startPoint x: 528, startPoint y: 190, endPoint x: 523, endPoint y: 153, distance: 37.9
click at [529, 120] on div "Find the most current and accurate information about {topic} from reliable web …" at bounding box center [526, 119] width 64 height 5
drag, startPoint x: 525, startPoint y: 252, endPoint x: 522, endPoint y: 350, distance: 97.5
click at [522, 350] on div "Search the web for the most current and reliable information about {topic}. Foc…" at bounding box center [519, 359] width 64 height 21
drag, startPoint x: 527, startPoint y: 123, endPoint x: 513, endPoint y: 162, distance: 41.5
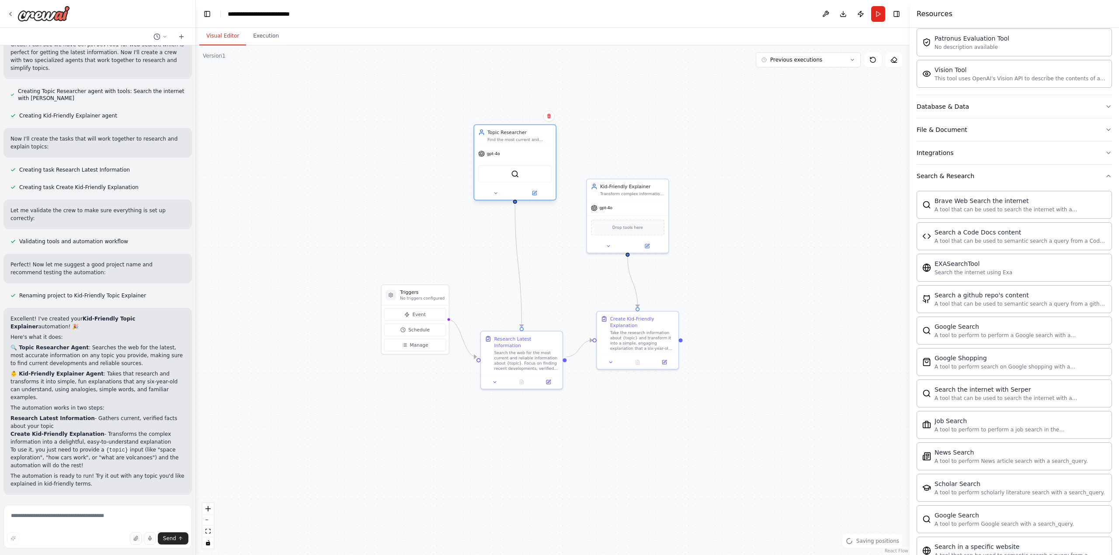
click at [523, 141] on div "Topic Researcher Find the most current and accurate information about {topic} f…" at bounding box center [514, 135] width 81 height 21
click at [499, 194] on button at bounding box center [496, 193] width 38 height 8
click at [590, 291] on button "Tools" at bounding box center [539, 287] width 121 height 12
click at [594, 288] on icon "button" at bounding box center [594, 286] width 7 height 7
click at [594, 288] on icon "button" at bounding box center [594, 287] width 4 height 2
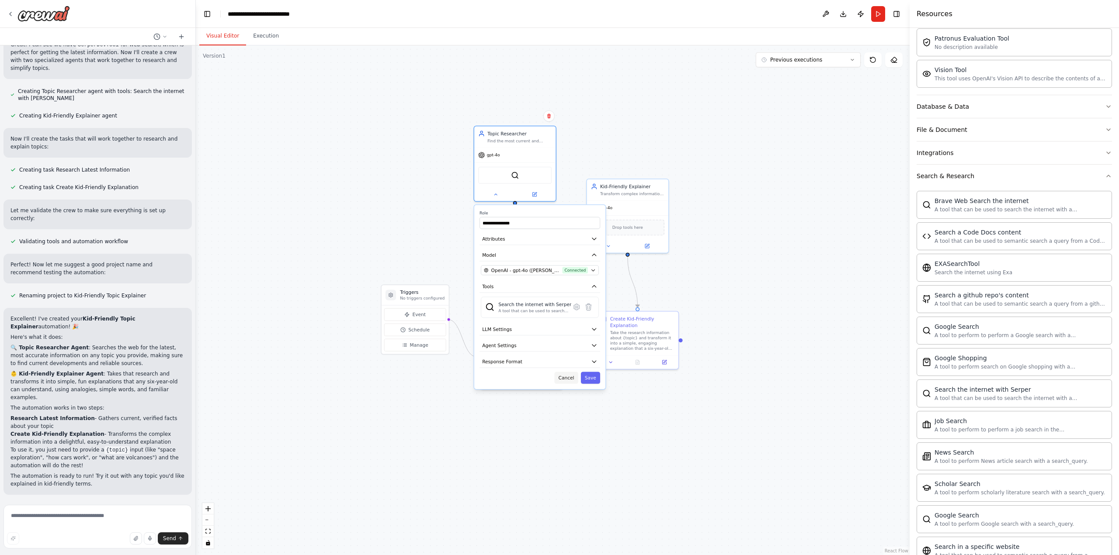
click at [572, 377] on button "Cancel" at bounding box center [567, 378] width 24 height 12
click at [612, 248] on button at bounding box center [609, 245] width 38 height 8
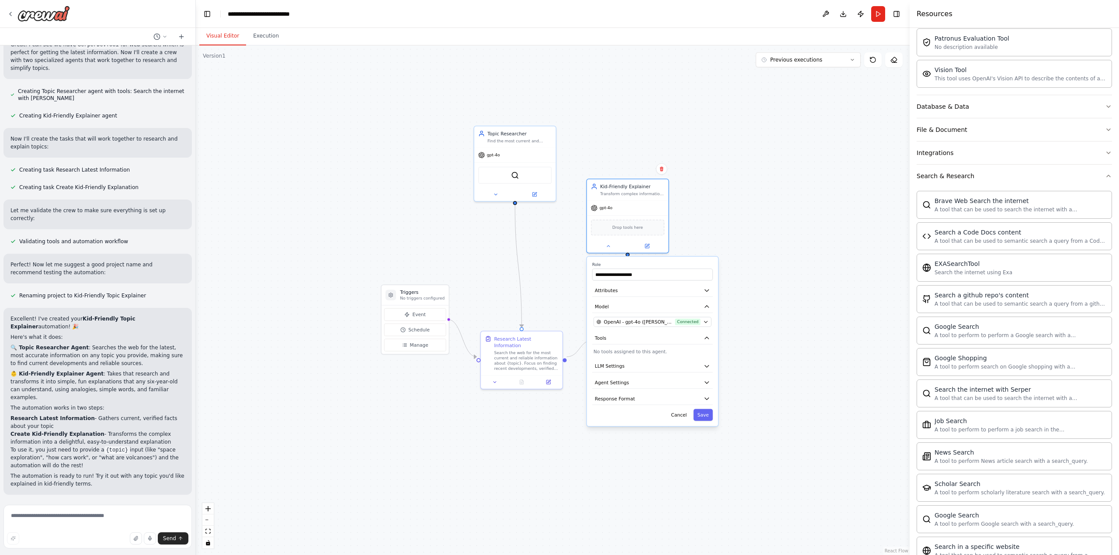
click at [655, 353] on p "No tools assigned to this agent." at bounding box center [652, 352] width 118 height 7
click at [612, 250] on div at bounding box center [627, 244] width 81 height 13
click at [608, 246] on icon at bounding box center [607, 244] width 5 height 5
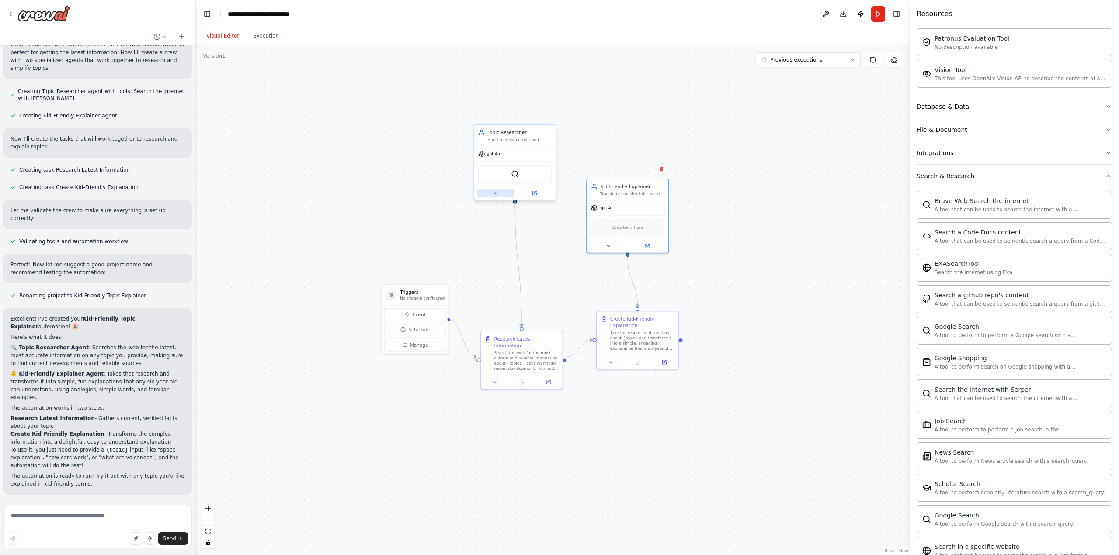
click at [498, 194] on icon at bounding box center [495, 193] width 5 height 5
click at [496, 191] on icon at bounding box center [495, 193] width 5 height 5
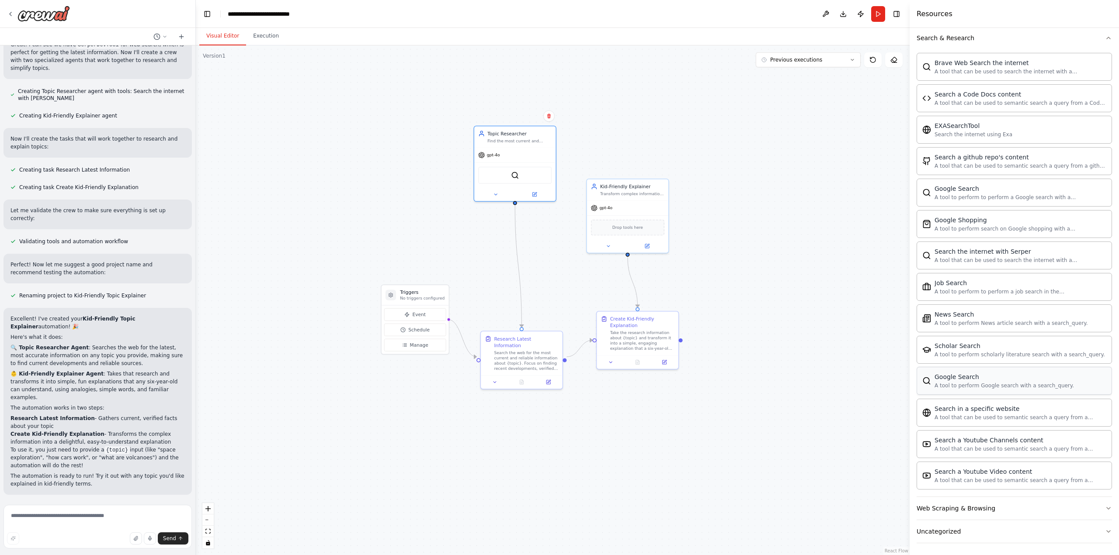
scroll to position [359, 0]
click at [989, 502] on button "Web Scraping & Browsing" at bounding box center [1013, 506] width 195 height 23
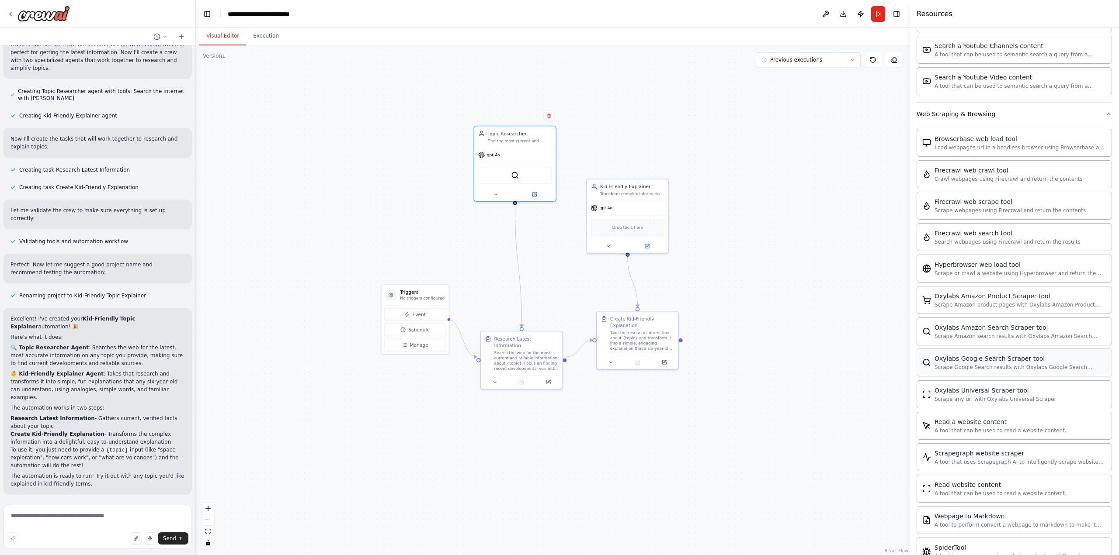
scroll to position [619, 0]
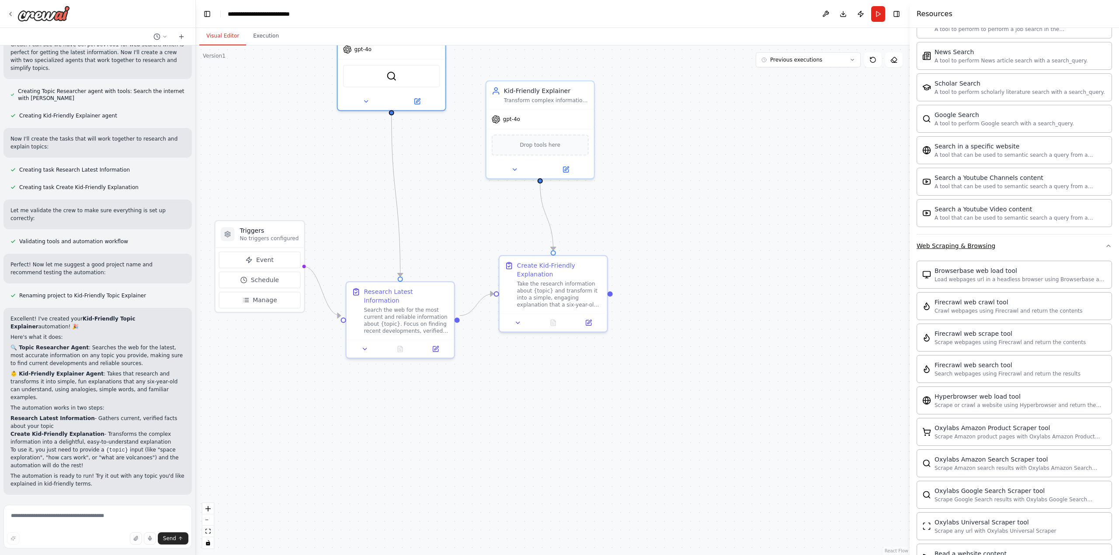
click at [1102, 252] on button "Web Scraping & Browsing" at bounding box center [1013, 246] width 195 height 23
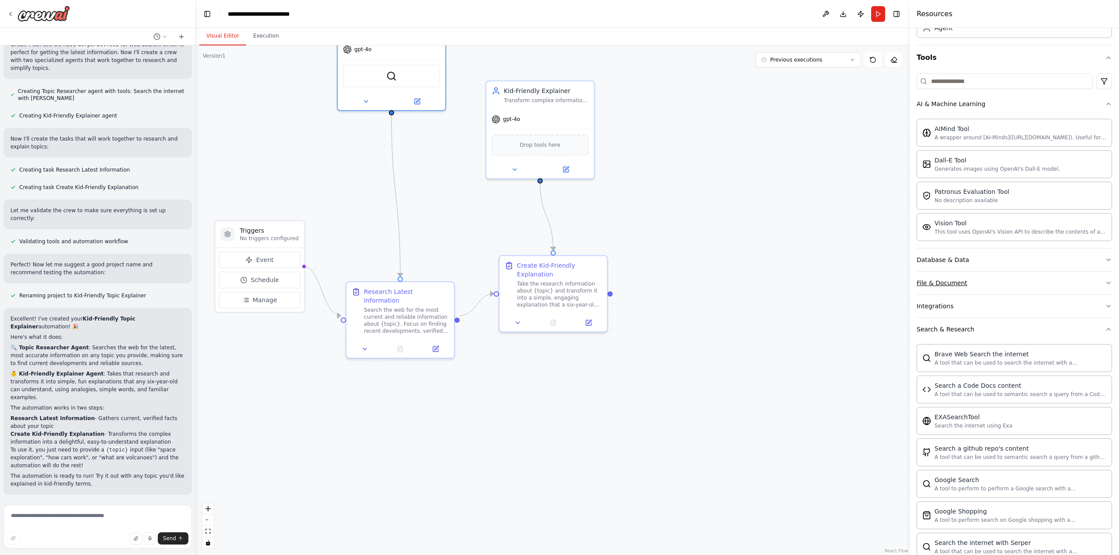
scroll to position [53, 0]
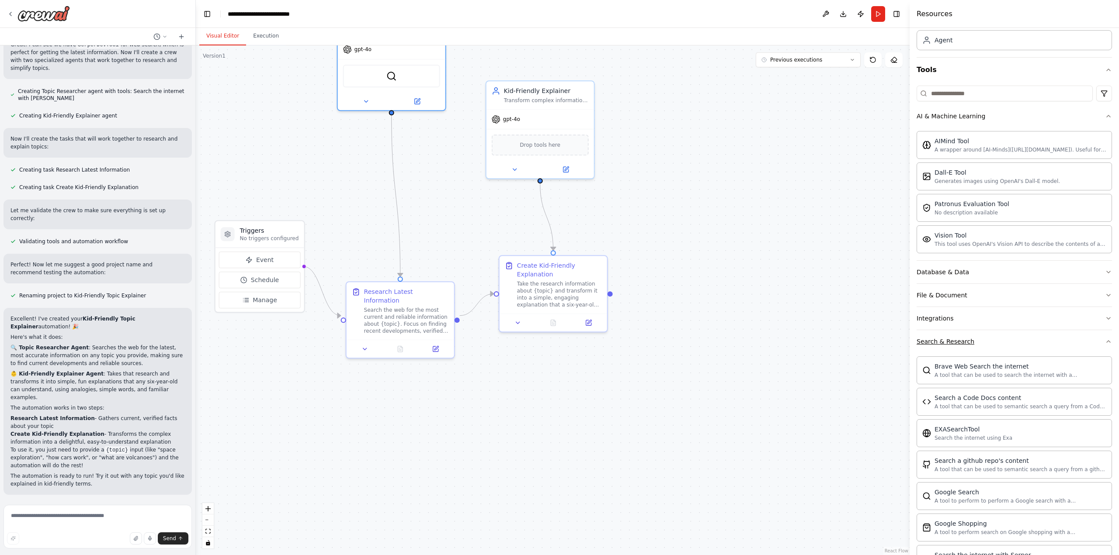
click at [1105, 341] on icon "button" at bounding box center [1108, 341] width 7 height 7
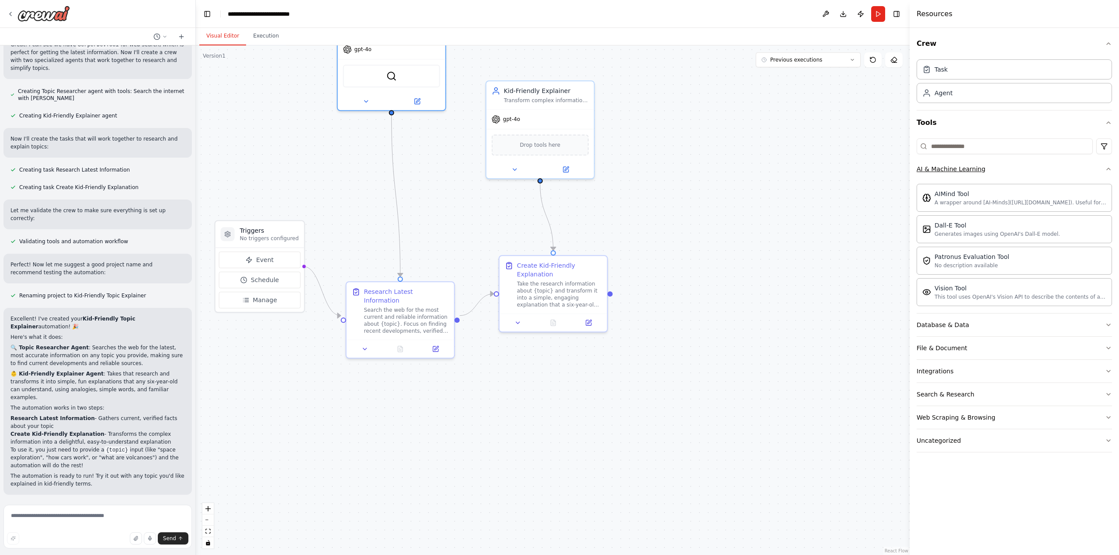
click at [1106, 170] on icon "button" at bounding box center [1108, 169] width 7 height 7
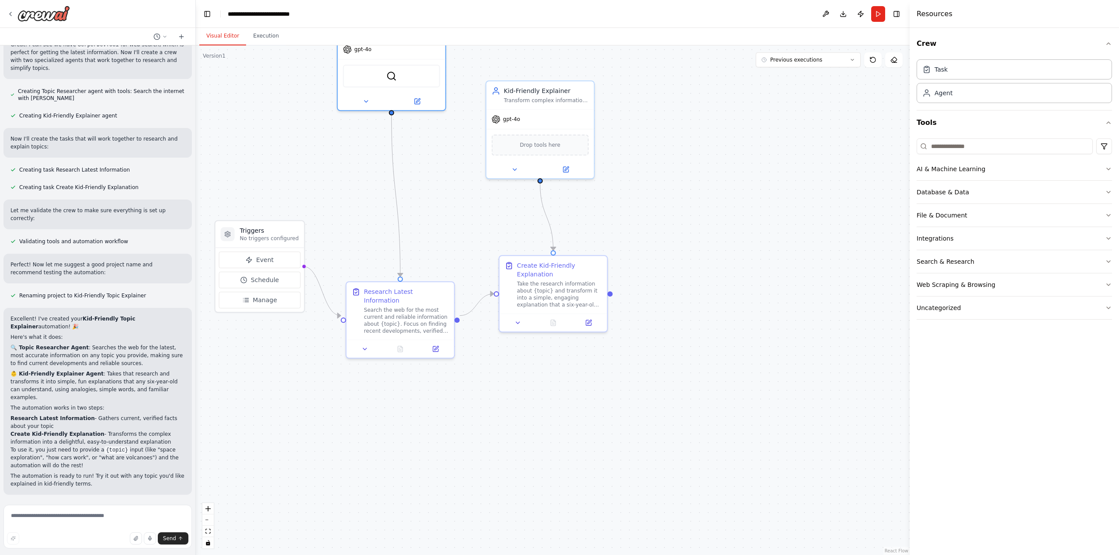
click at [841, 165] on div ".deletable-edge-delete-btn { width: 20px; height: 20px; border: 0px solid #ffff…" at bounding box center [553, 300] width 714 height 510
click at [257, 31] on button "Execution" at bounding box center [266, 36] width 40 height 18
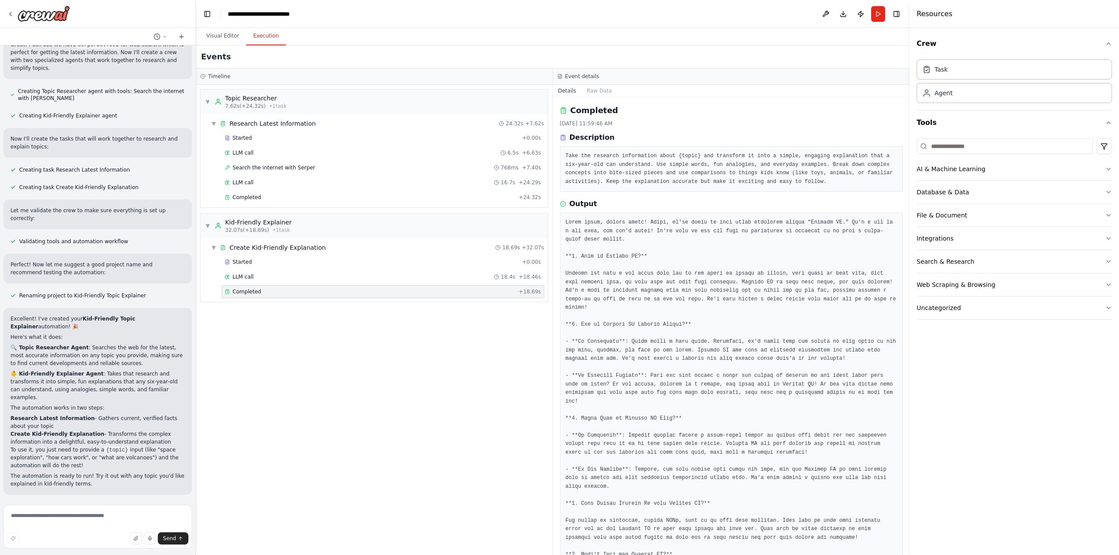
click at [4, 11] on div at bounding box center [97, 14] width 195 height 28
click at [7, 14] on icon at bounding box center [10, 13] width 7 height 7
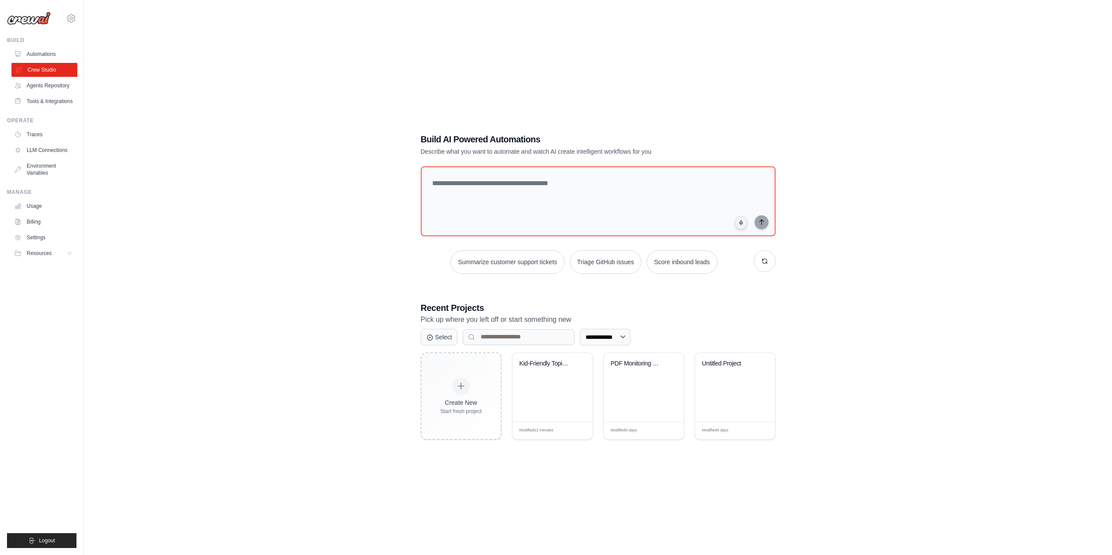
click at [50, 71] on link "Crew Studio" at bounding box center [44, 70] width 66 height 14
click at [35, 202] on link "Usage" at bounding box center [44, 206] width 66 height 14
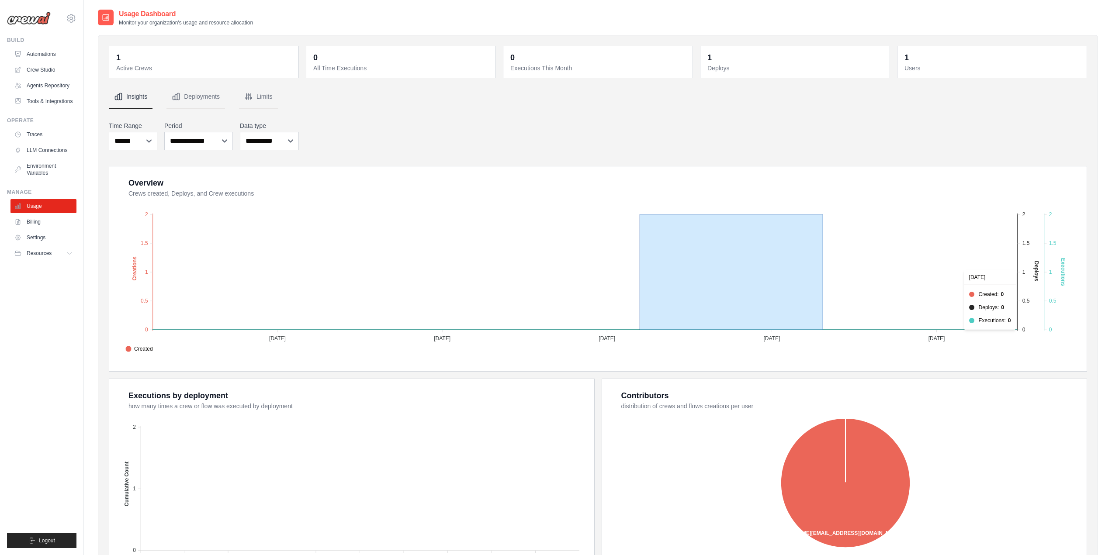
drag, startPoint x: 815, startPoint y: 296, endPoint x: 640, endPoint y: 293, distance: 175.3
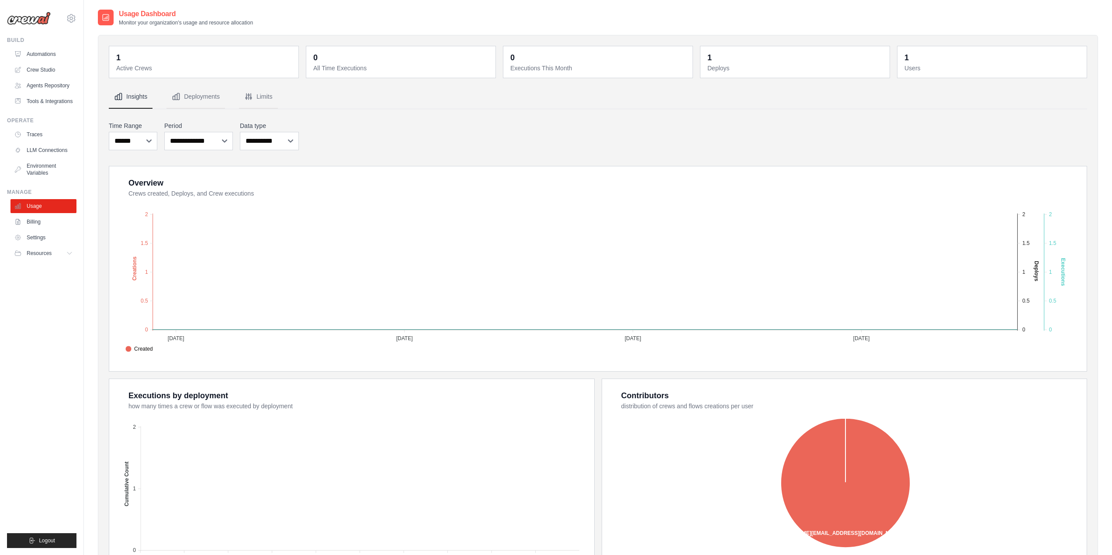
drag, startPoint x: 872, startPoint y: 278, endPoint x: 1101, endPoint y: 277, distance: 229.4
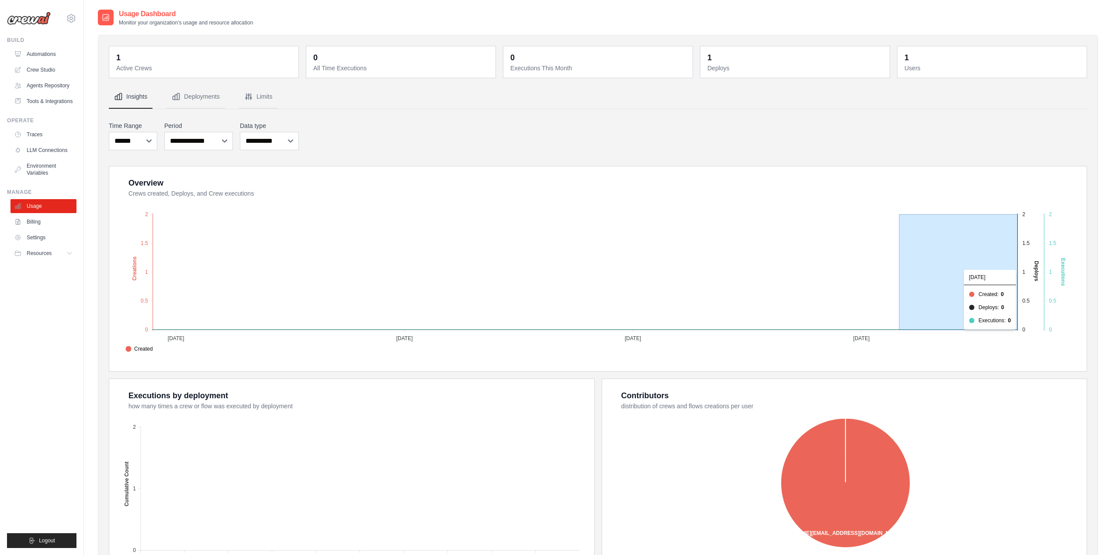
drag, startPoint x: 900, startPoint y: 290, endPoint x: 1075, endPoint y: 278, distance: 175.7
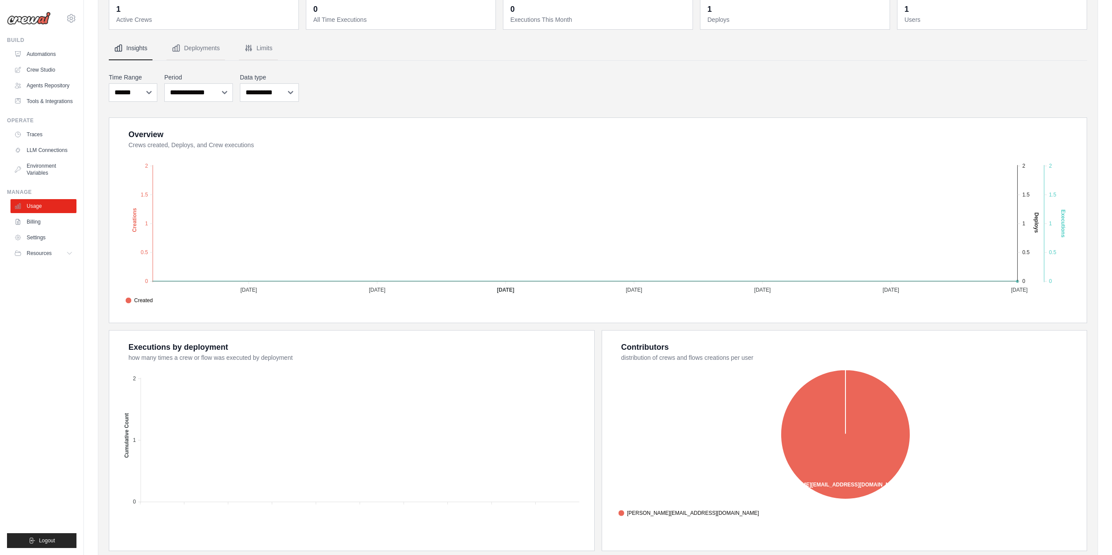
scroll to position [35, 0]
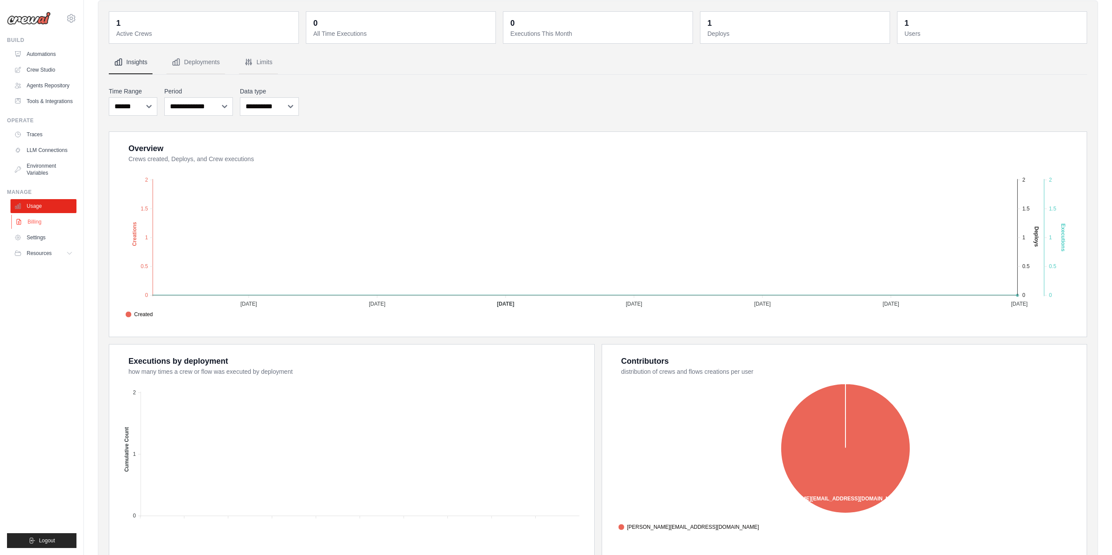
click at [40, 221] on link "Billing" at bounding box center [44, 222] width 66 height 14
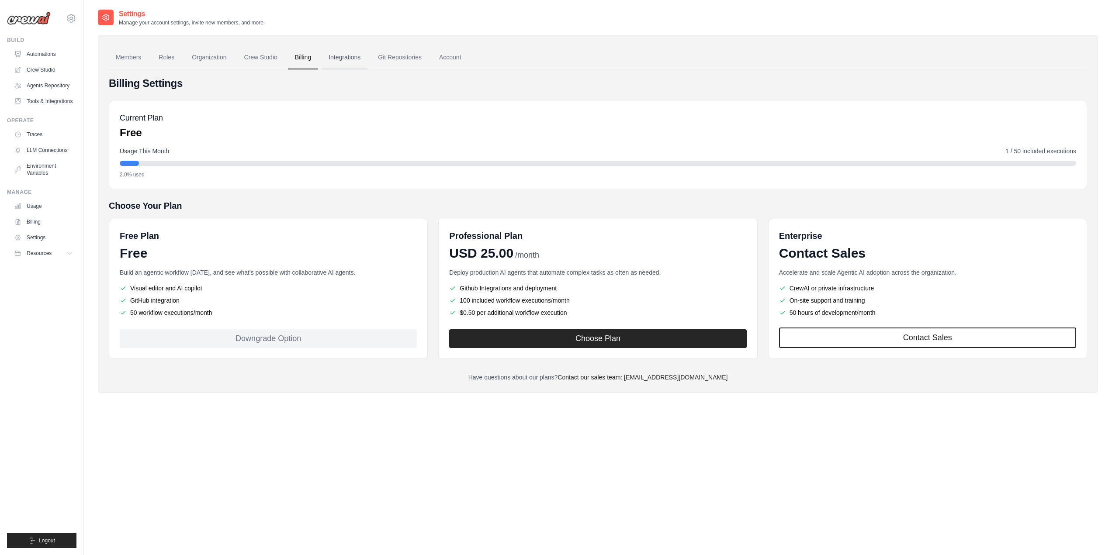
click at [341, 57] on link "Integrations" at bounding box center [345, 58] width 46 height 24
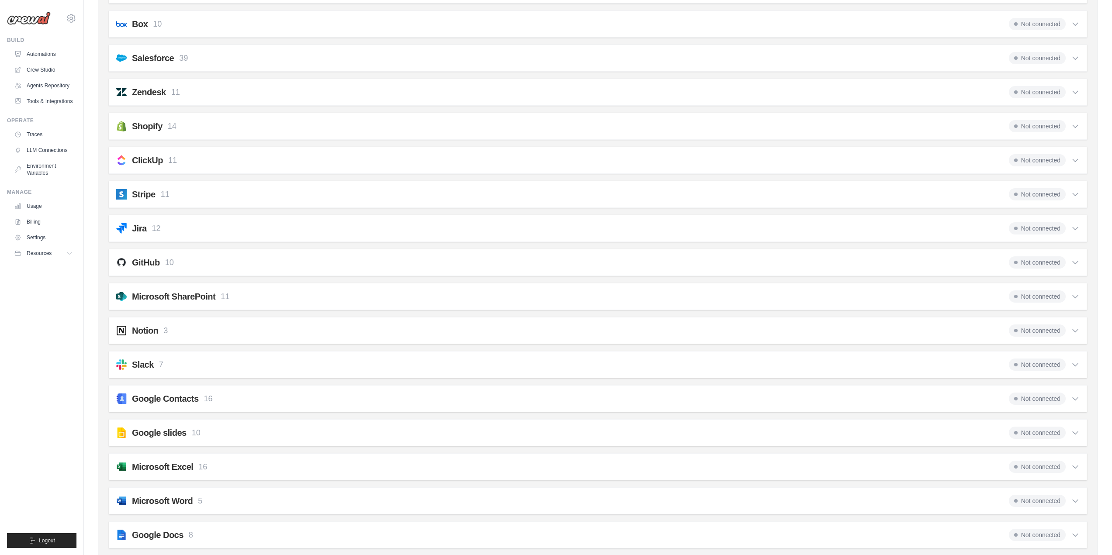
scroll to position [611, 0]
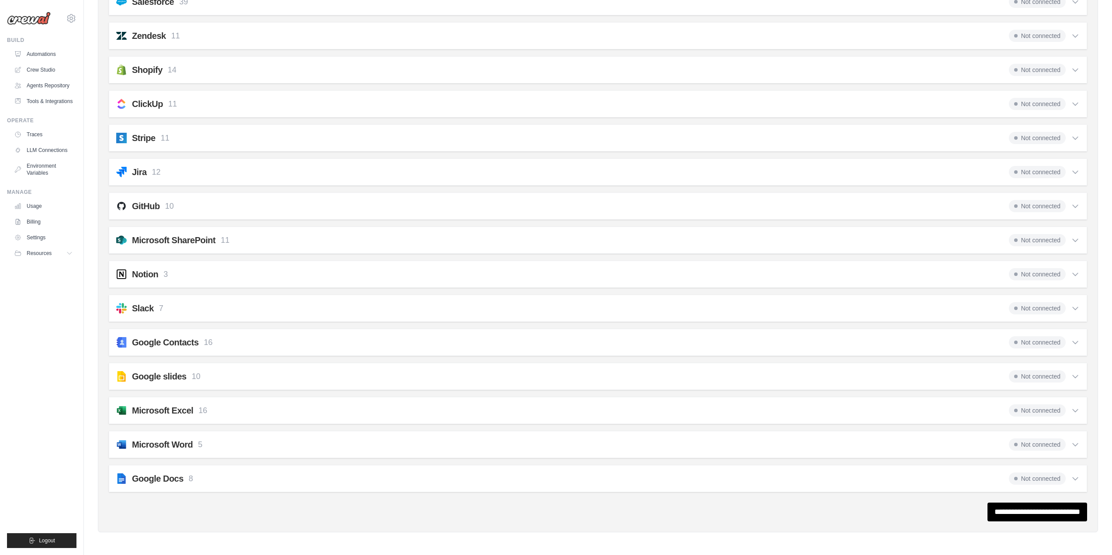
click at [1079, 441] on icon at bounding box center [1075, 445] width 9 height 9
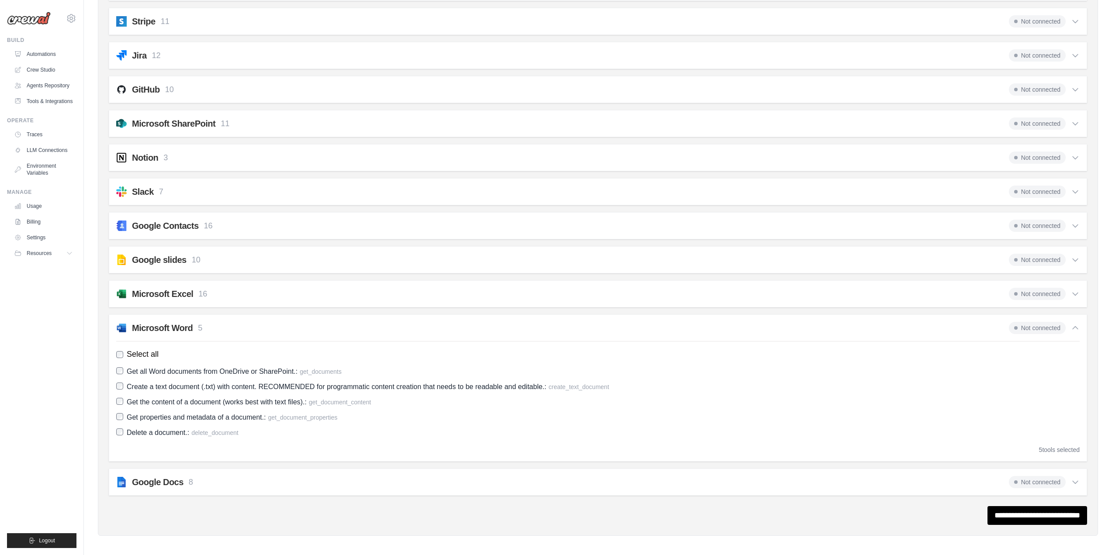
scroll to position [731, 0]
click at [1074, 324] on icon at bounding box center [1075, 324] width 9 height 9
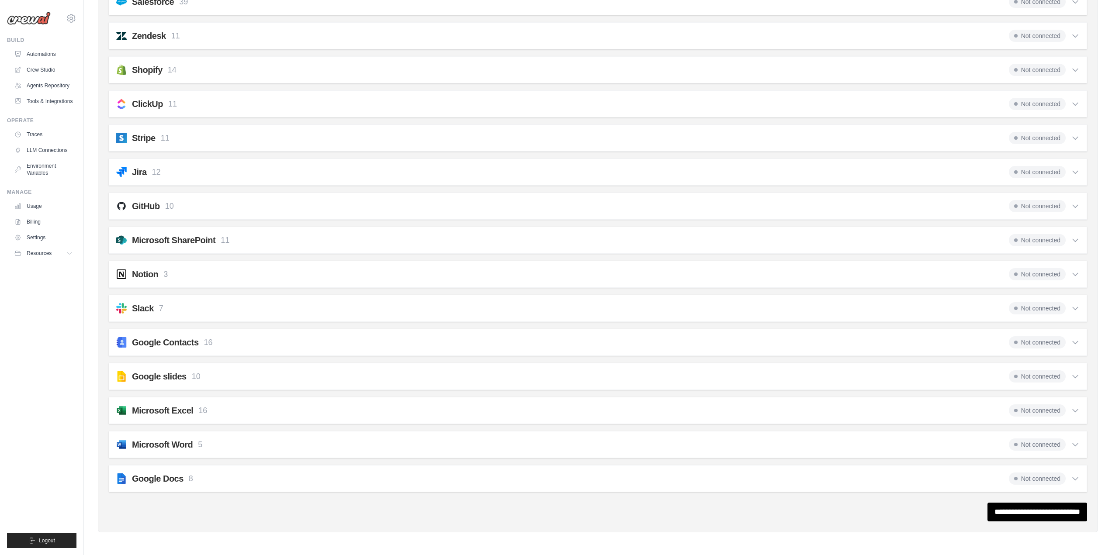
click at [247, 412] on div "Microsoft Excel 16 Not connected" at bounding box center [598, 411] width 964 height 12
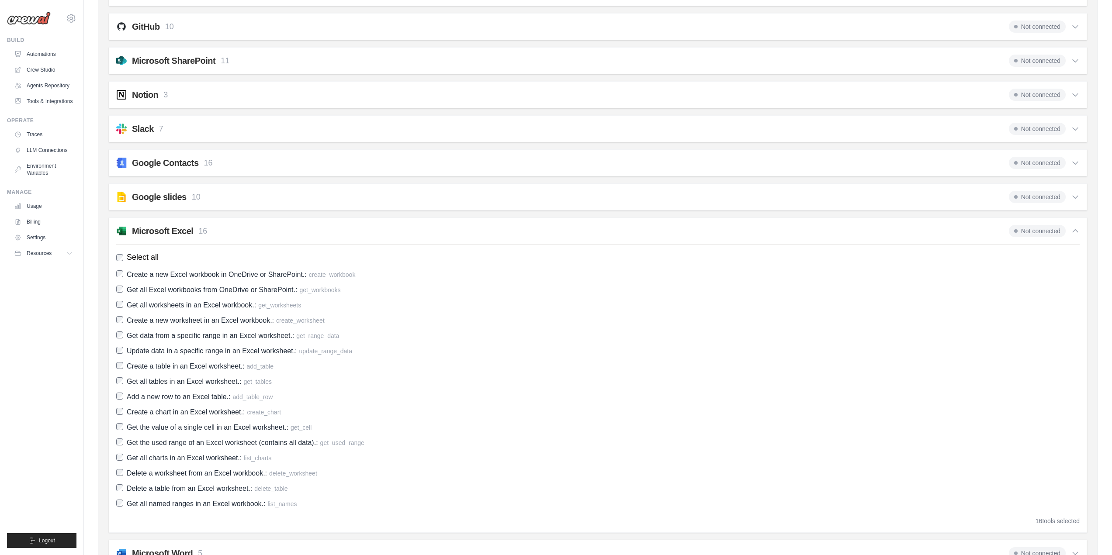
scroll to position [768, 0]
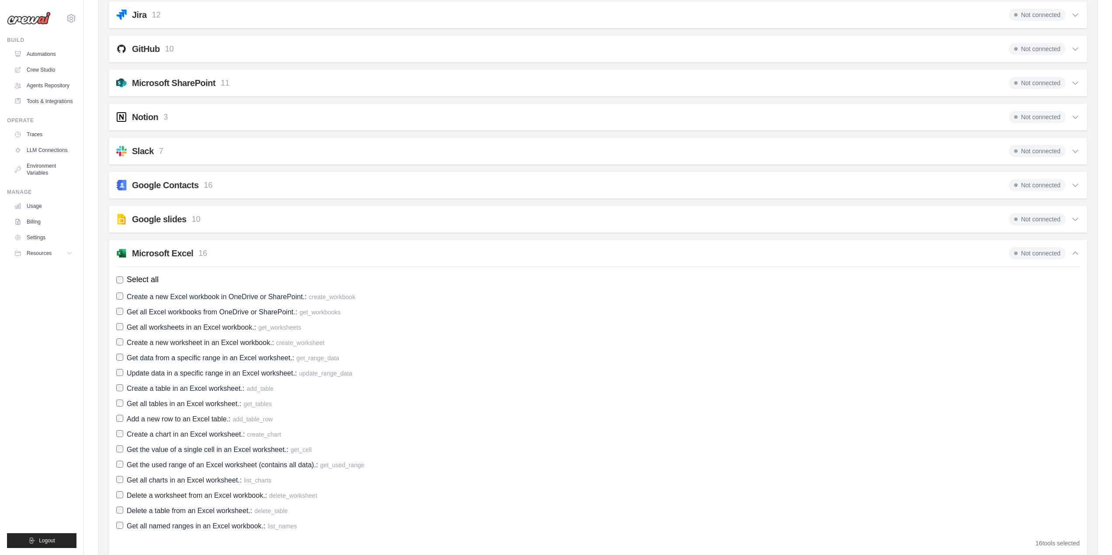
click at [205, 255] on p "16" at bounding box center [202, 254] width 9 height 12
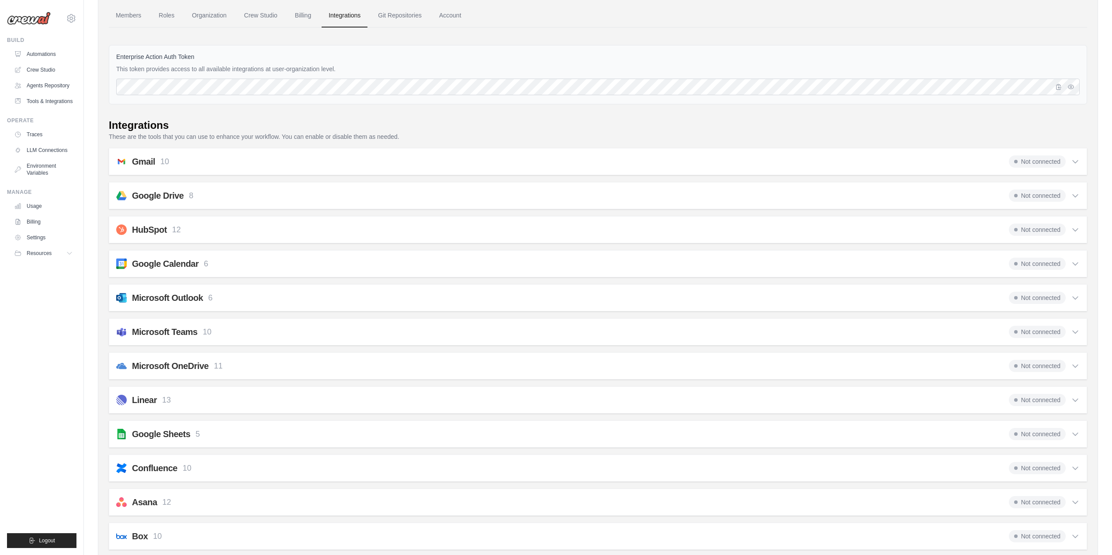
scroll to position [0, 0]
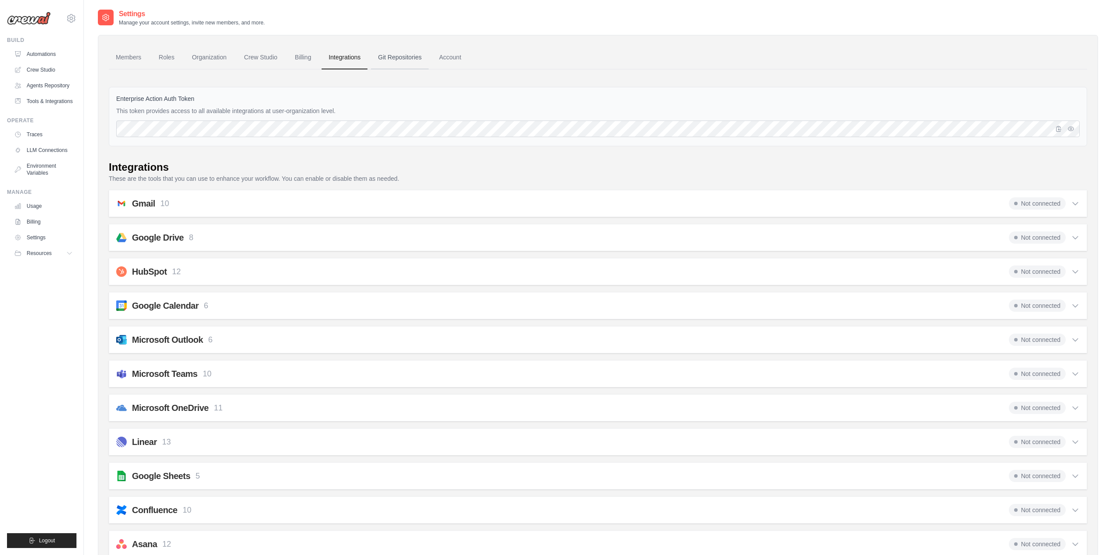
click at [391, 55] on link "Git Repositories" at bounding box center [400, 58] width 58 height 24
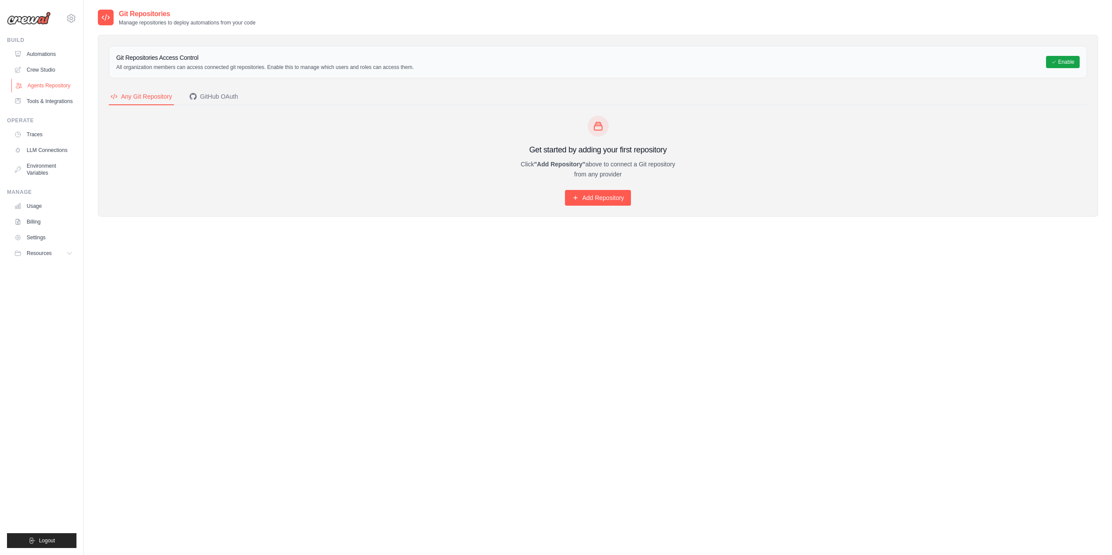
click at [52, 83] on link "Agents Repository" at bounding box center [44, 86] width 66 height 14
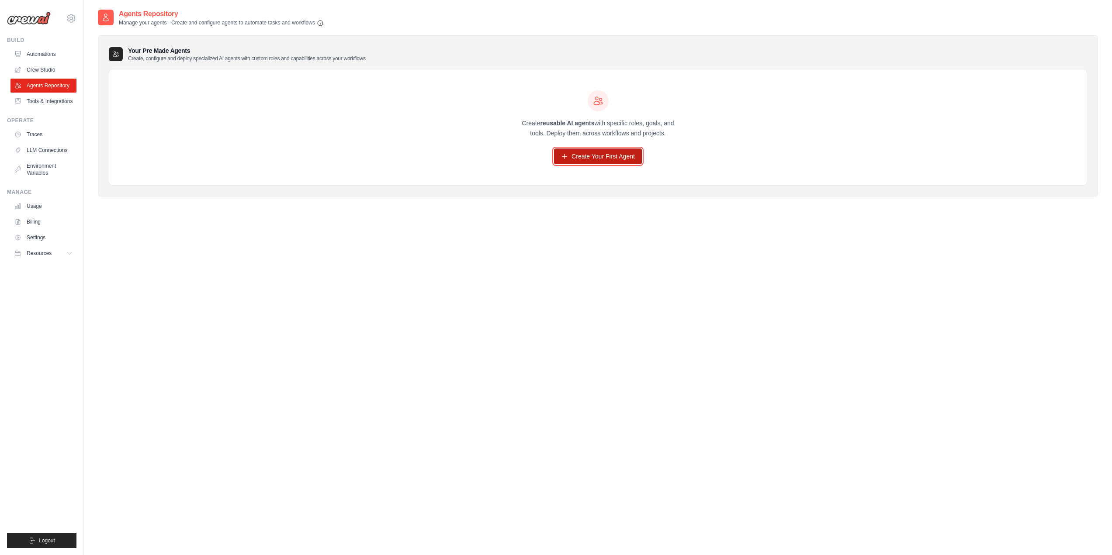
click at [587, 156] on link "Create Your First Agent" at bounding box center [598, 157] width 88 height 16
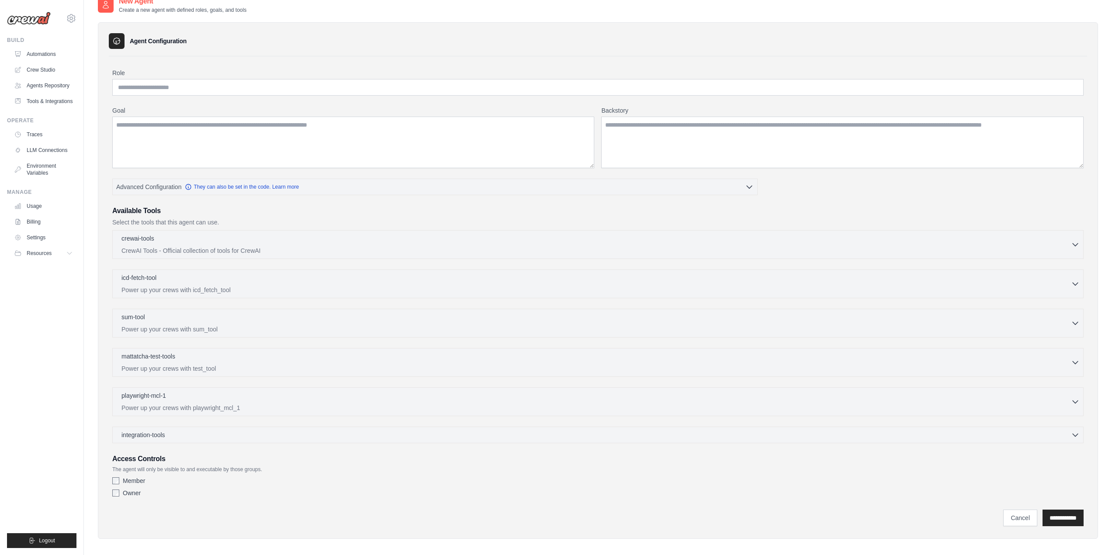
scroll to position [19, 0]
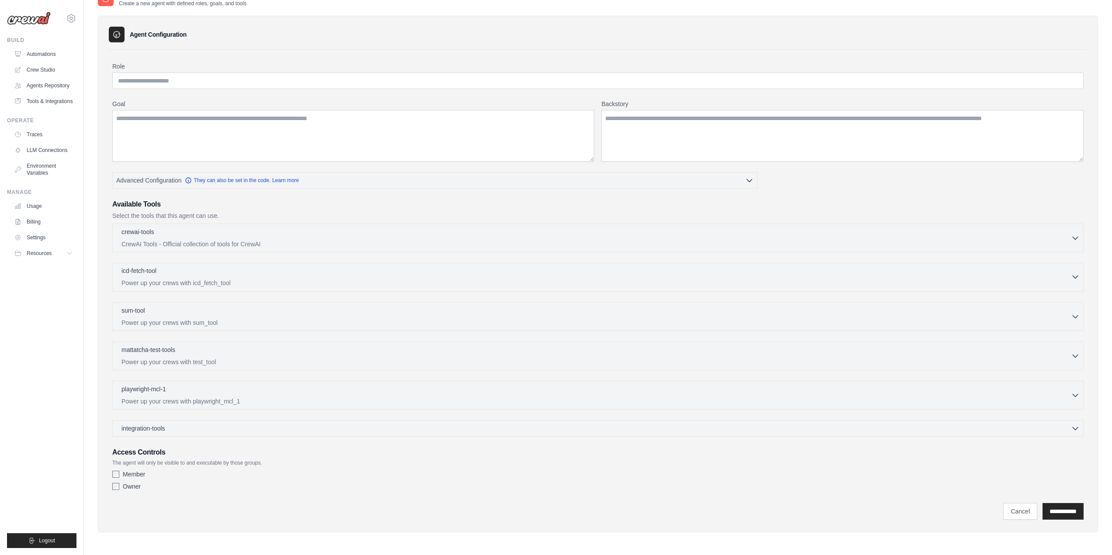
click at [213, 277] on div "icd-fetch-tool 0 selected" at bounding box center [596, 272] width 950 height 10
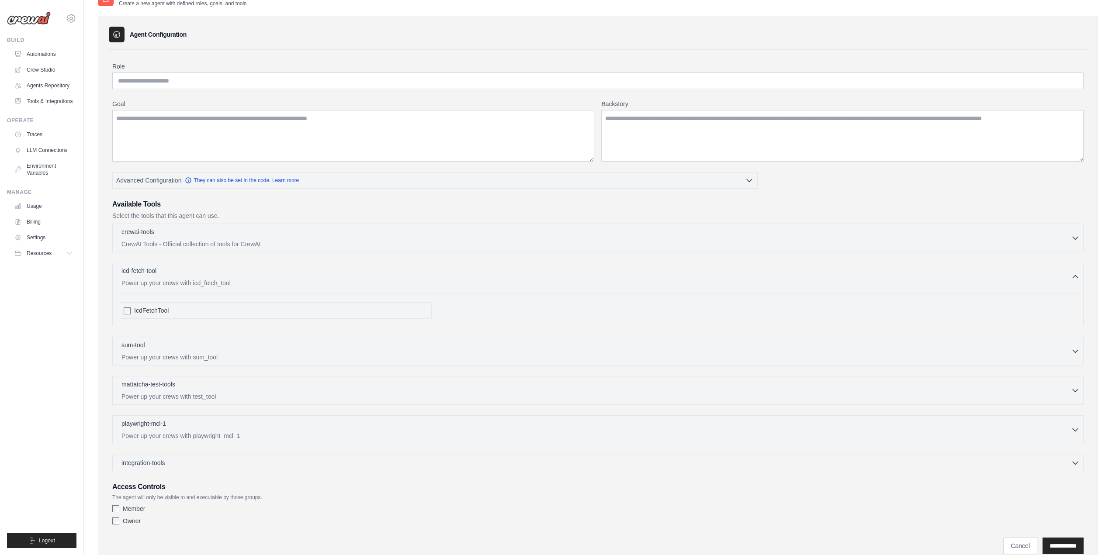
click at [213, 277] on div "icd-fetch-tool 0 selected" at bounding box center [596, 272] width 950 height 10
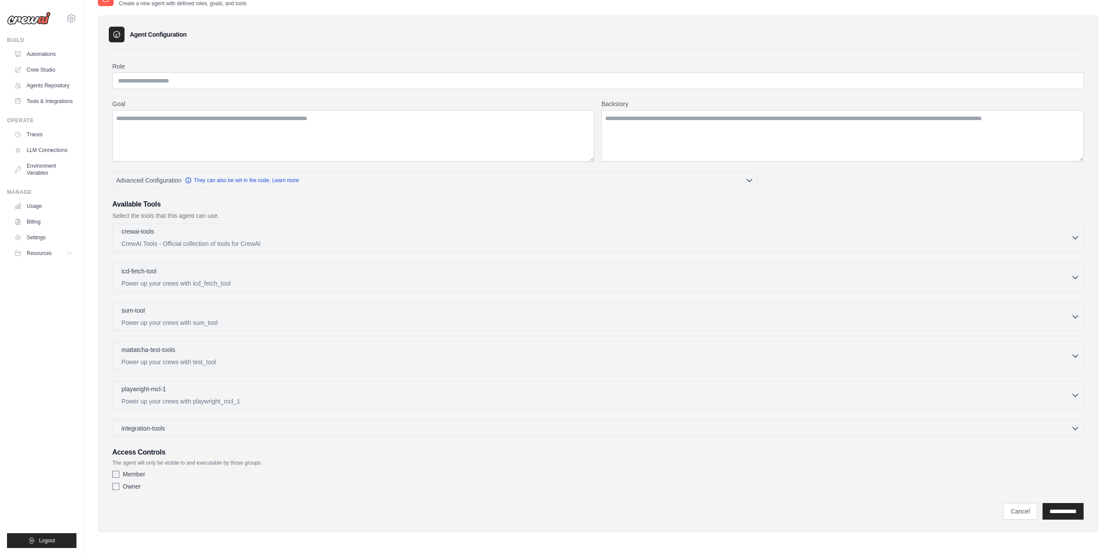
click at [230, 242] on p "CrewAI Tools - Official collection of tools for CrewAI" at bounding box center [596, 243] width 950 height 9
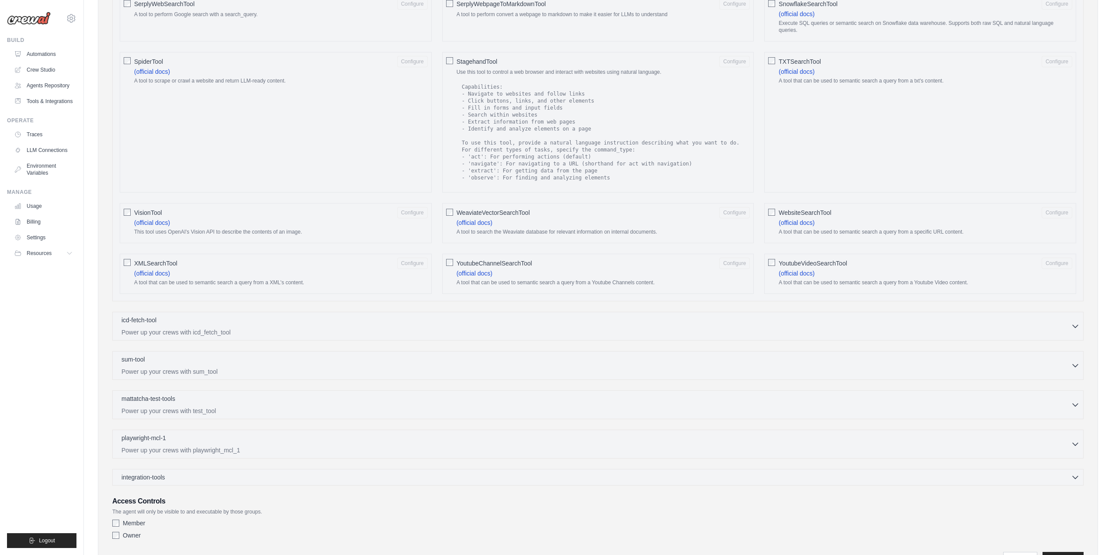
scroll to position [1225, 0]
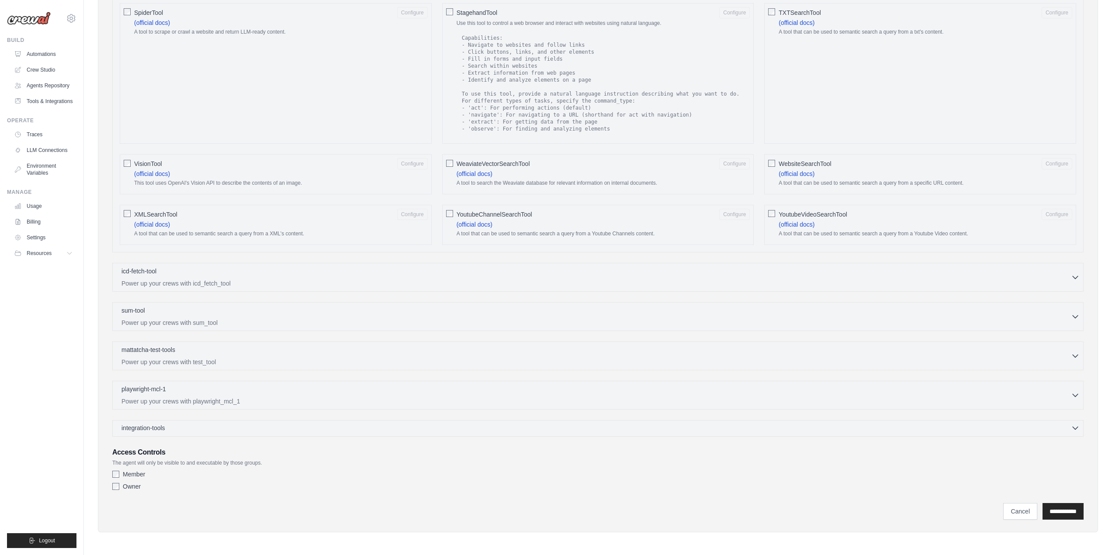
click at [156, 431] on span "integration-tools" at bounding box center [143, 428] width 44 height 9
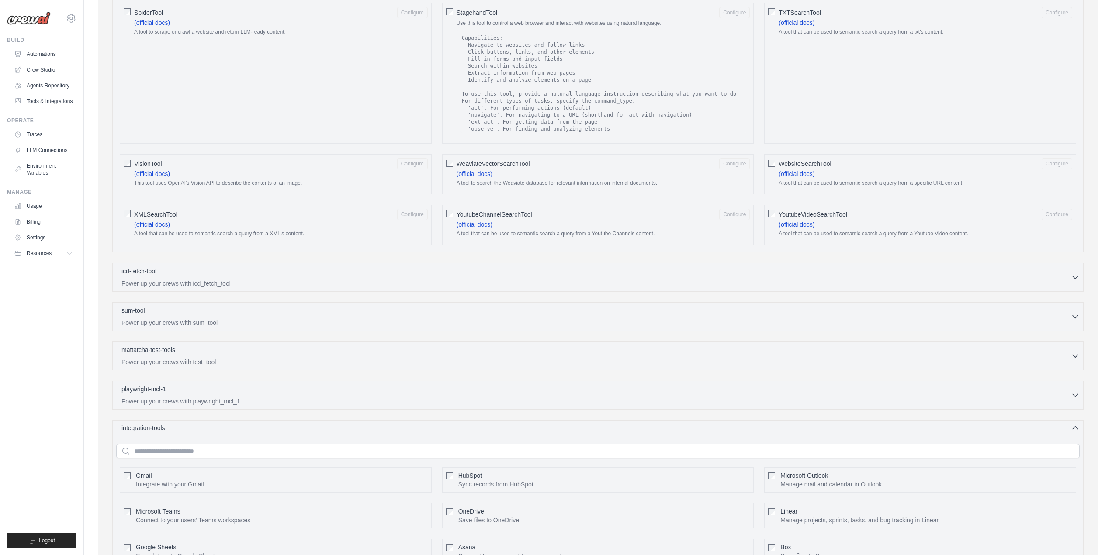
click at [166, 430] on div "integration-tools 0 selected" at bounding box center [144, 428] width 47 height 9
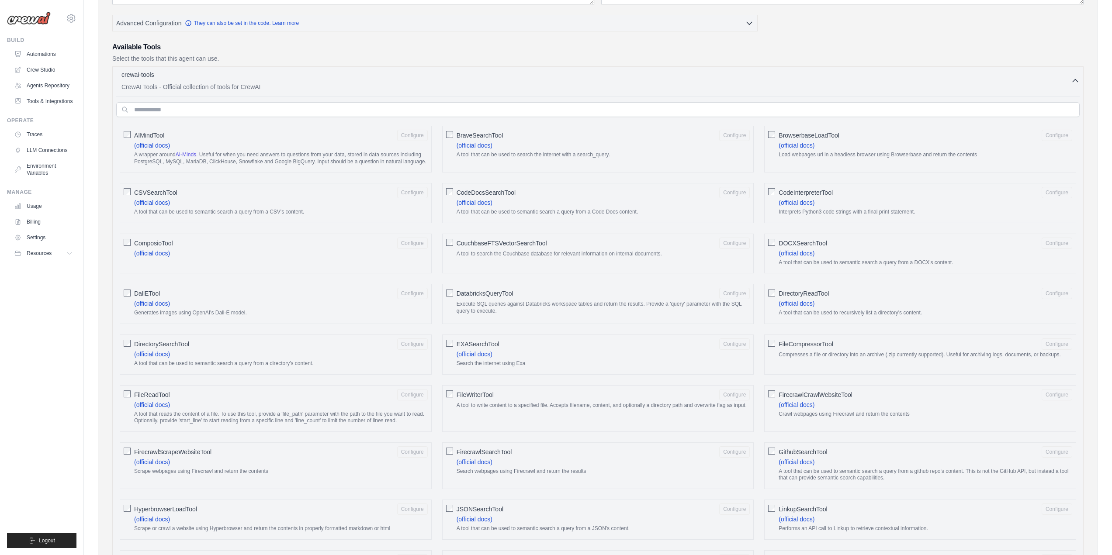
scroll to position [0, 0]
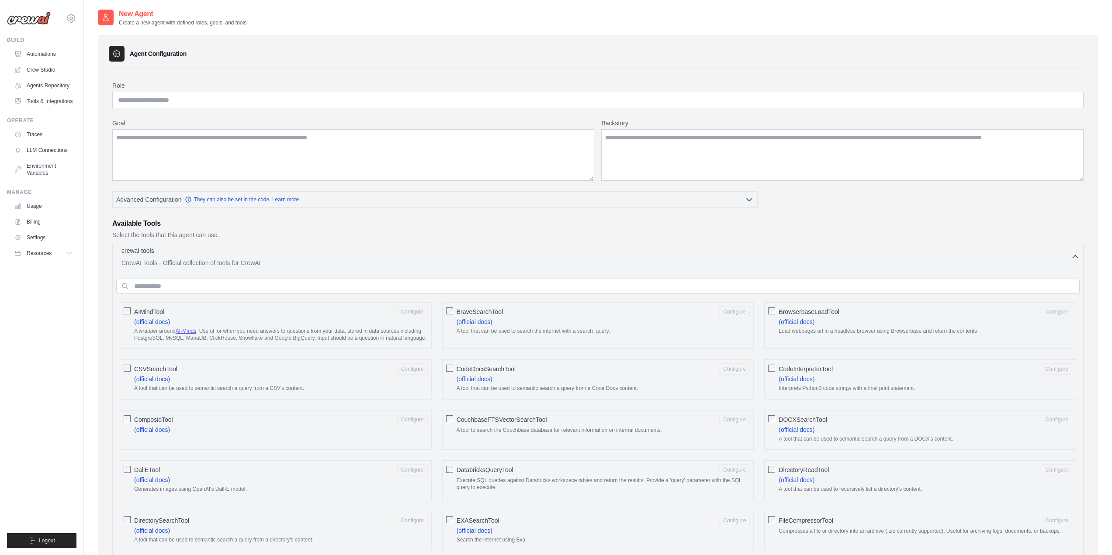
click at [1077, 250] on button "crewai-tools 0 selected CrewAI Tools - Official collection of tools for CrewAI" at bounding box center [598, 256] width 964 height 21
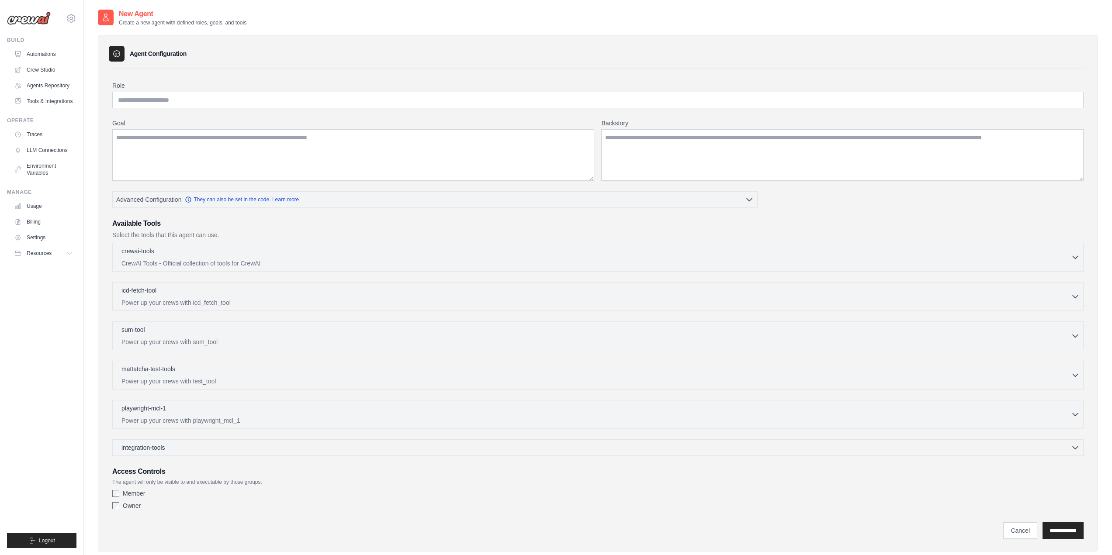
click at [147, 453] on div "integration-tools 0 selected Gmail HubSpot Microsoft Teams" at bounding box center [597, 448] width 971 height 17
click at [151, 448] on span "integration-tools" at bounding box center [143, 447] width 44 height 9
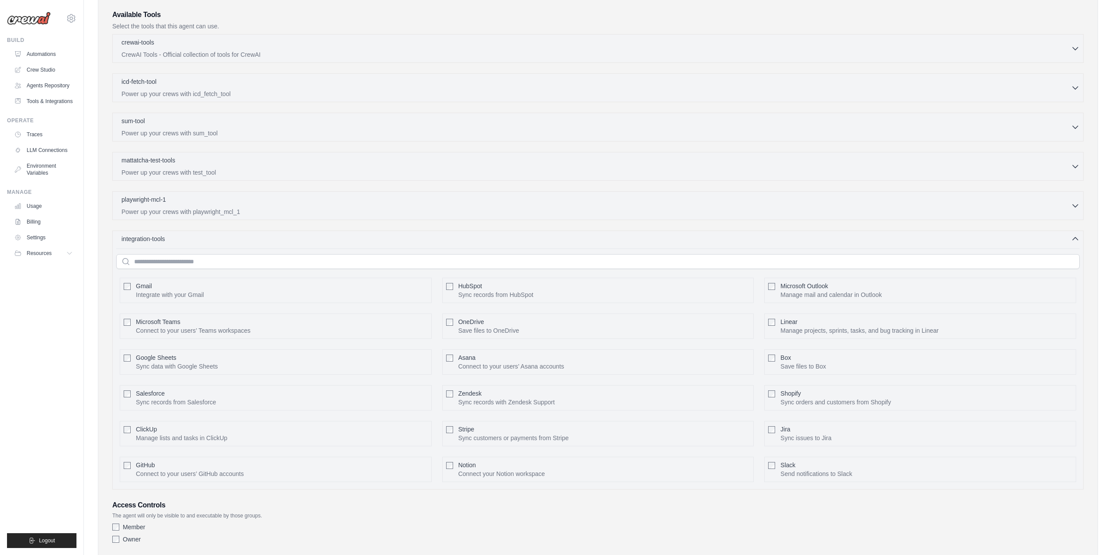
scroll to position [219, 0]
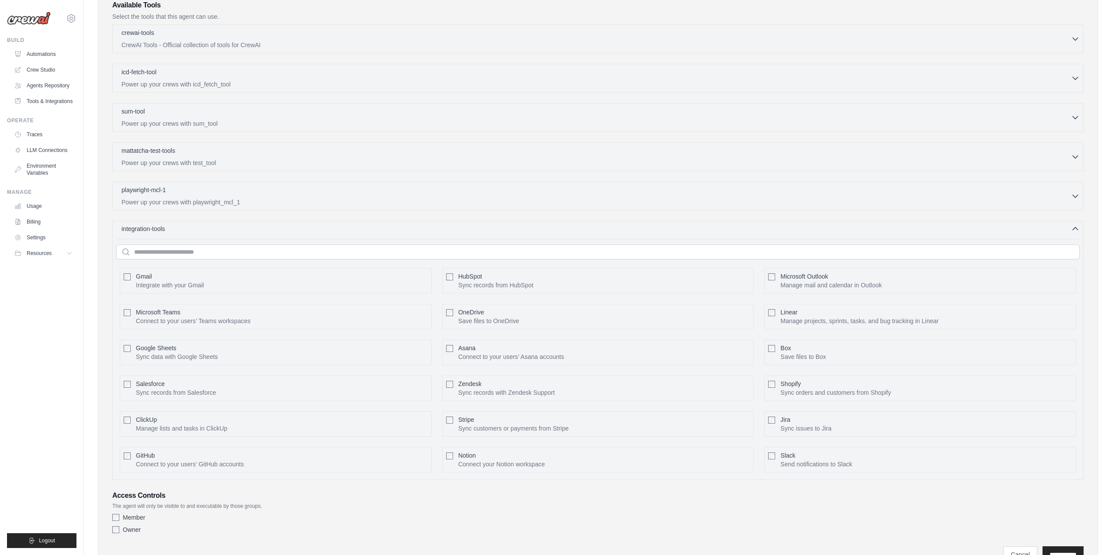
click at [194, 225] on div "integration-tools 0 selected" at bounding box center [600, 229] width 958 height 9
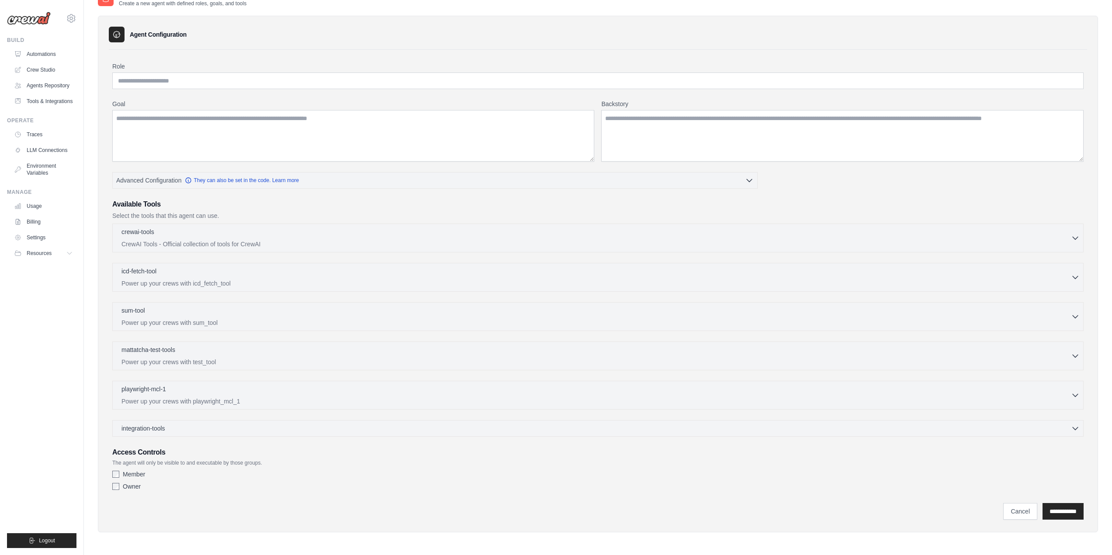
scroll to position [19, 0]
click at [183, 391] on div "playwright-mcl-1 0 selected" at bounding box center [596, 390] width 950 height 10
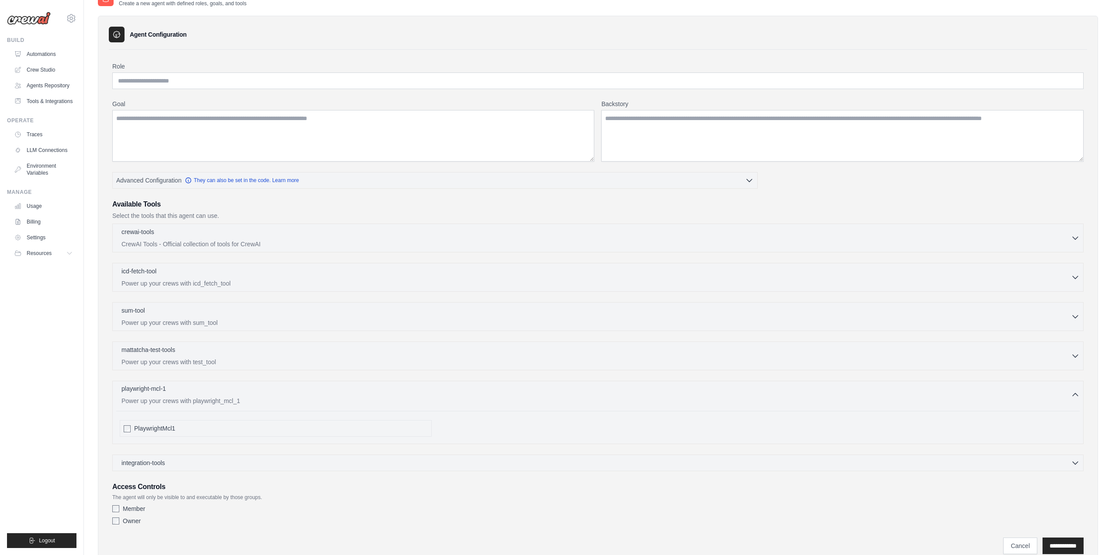
click at [180, 389] on div "playwright-mcl-1 0 selected" at bounding box center [596, 390] width 950 height 10
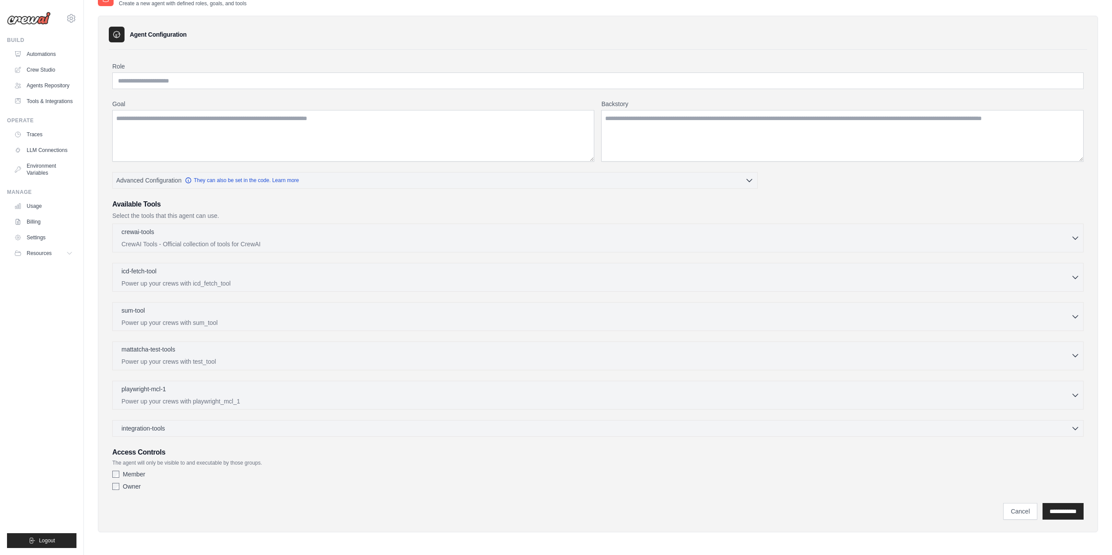
click at [180, 361] on p "Power up your crews with test_tool" at bounding box center [596, 361] width 950 height 9
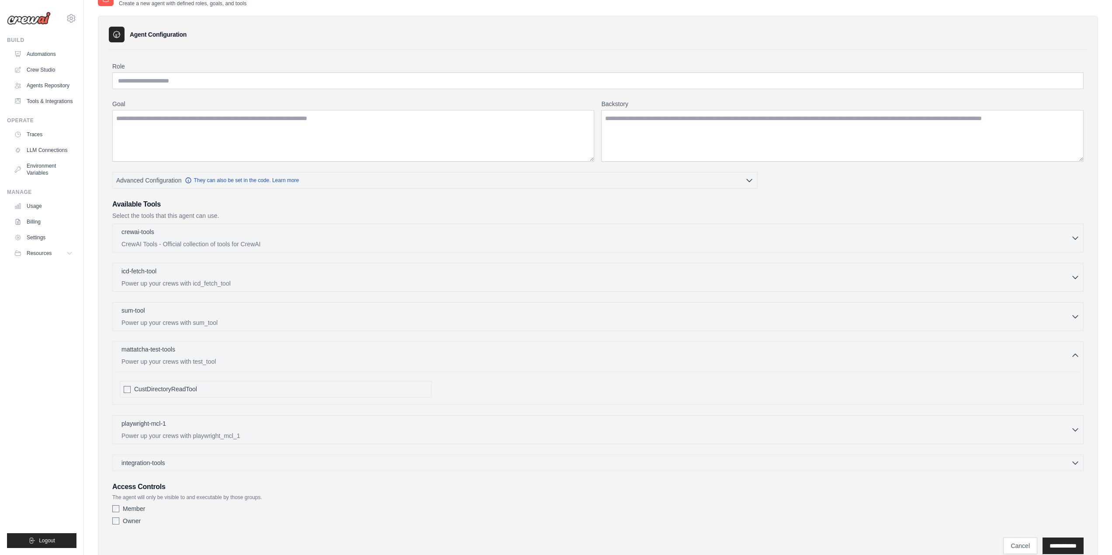
click at [181, 357] on div "mattatcha-test-tools 0 selected Power up your crews with test_tool" at bounding box center [596, 355] width 950 height 21
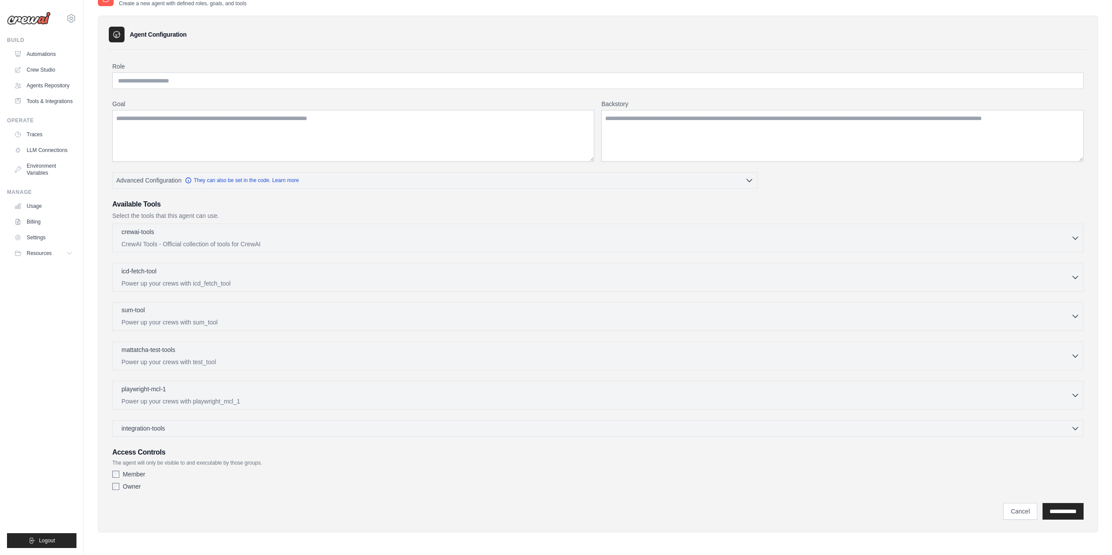
click at [181, 319] on p "Power up your crews with sum_tool" at bounding box center [596, 322] width 950 height 9
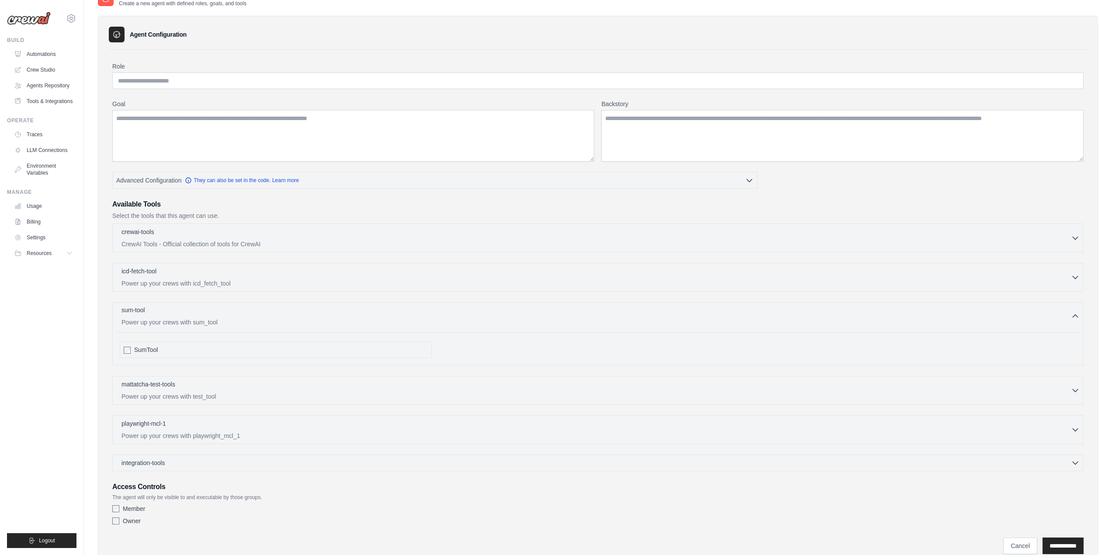
click at [181, 319] on p "Power up your crews with sum_tool" at bounding box center [596, 322] width 950 height 9
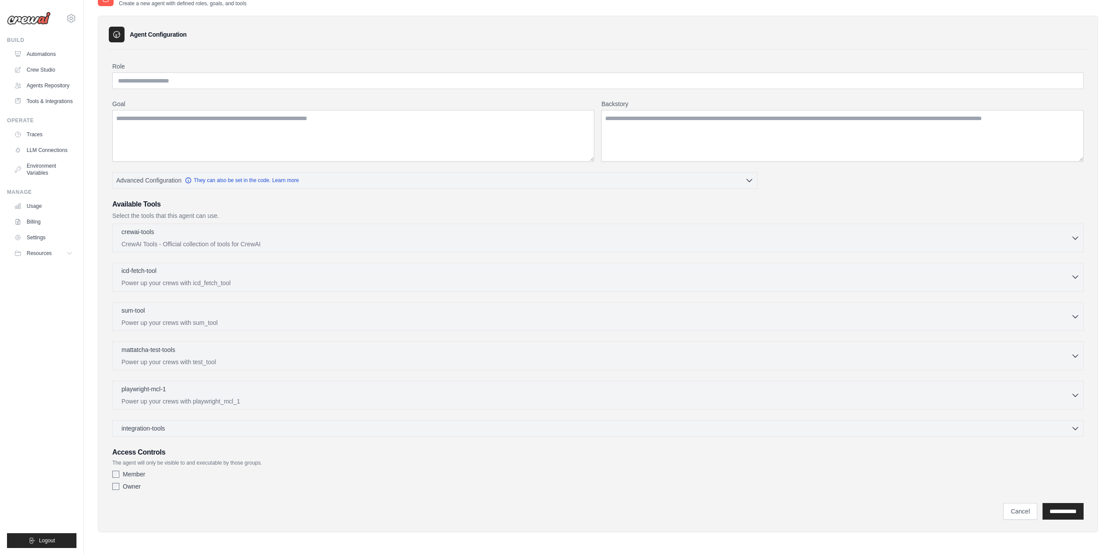
click at [176, 284] on p "Power up your crews with icd_fetch_tool" at bounding box center [596, 283] width 950 height 9
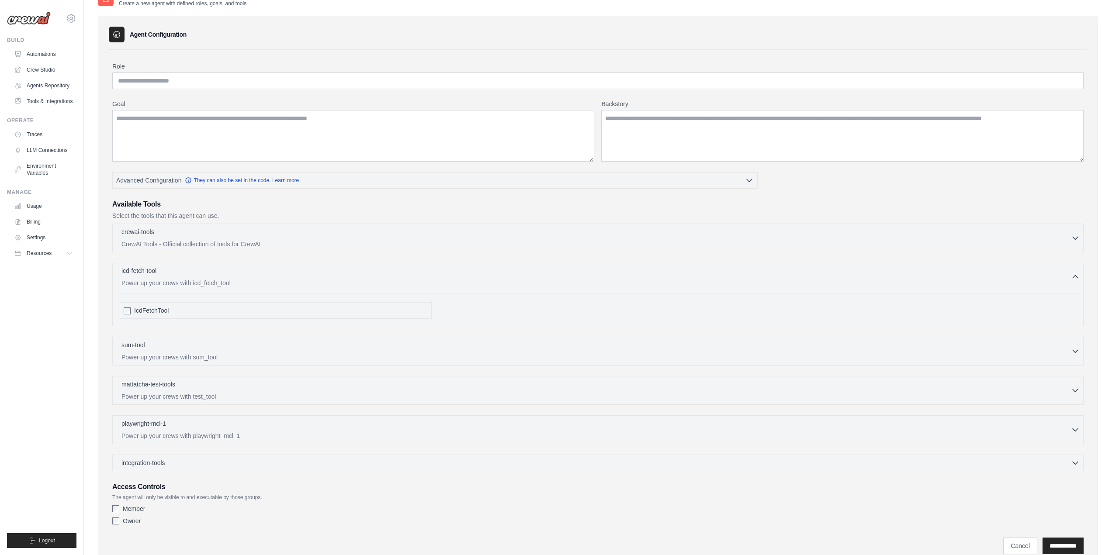
click at [179, 280] on p "Power up your crews with icd_fetch_tool" at bounding box center [596, 283] width 950 height 9
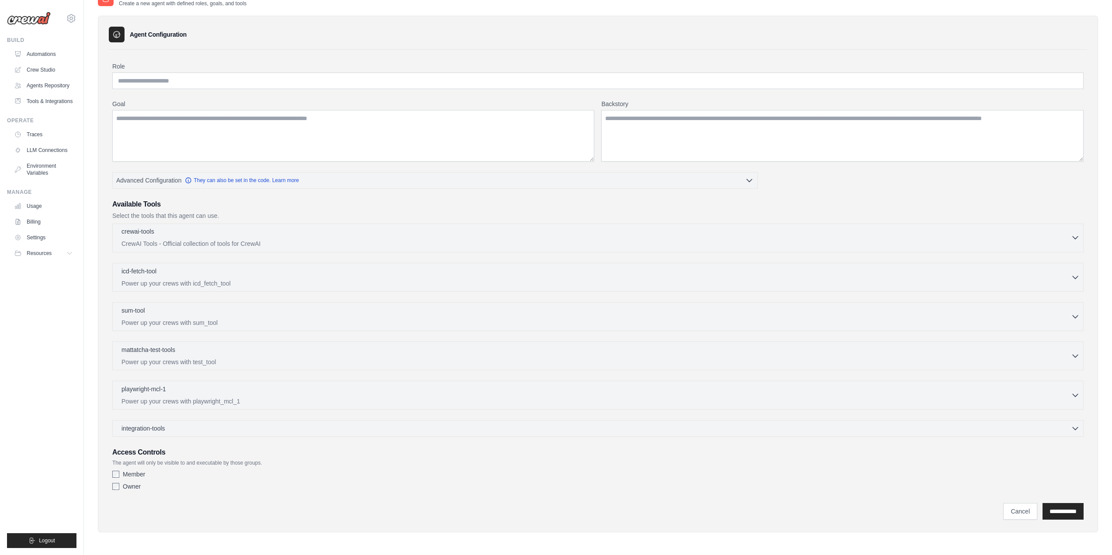
click at [179, 242] on p "CrewAI Tools - Official collection of tools for CrewAI" at bounding box center [596, 243] width 950 height 9
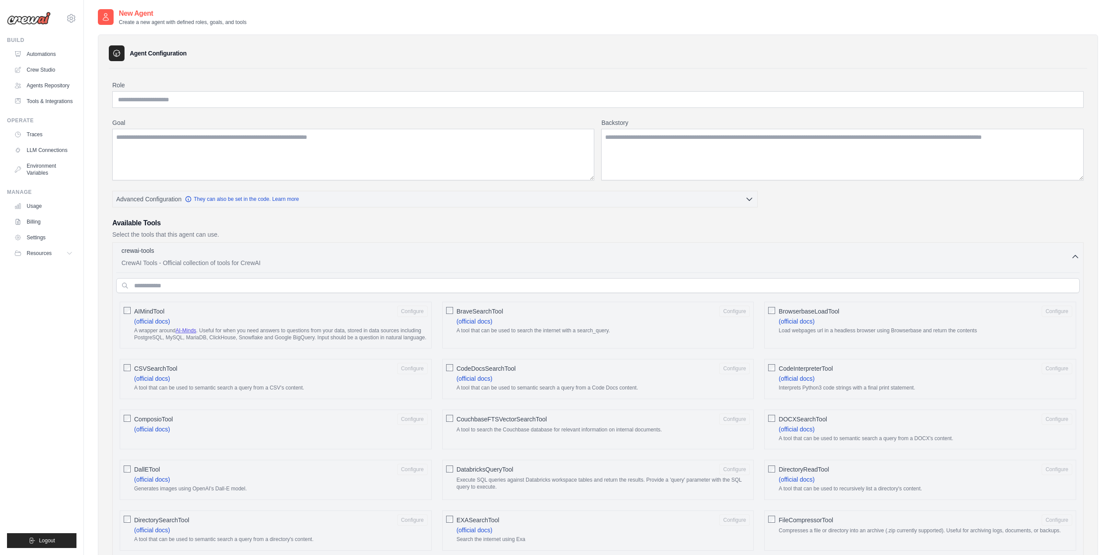
scroll to position [0, 0]
